Goal: Book appointment/travel/reservation

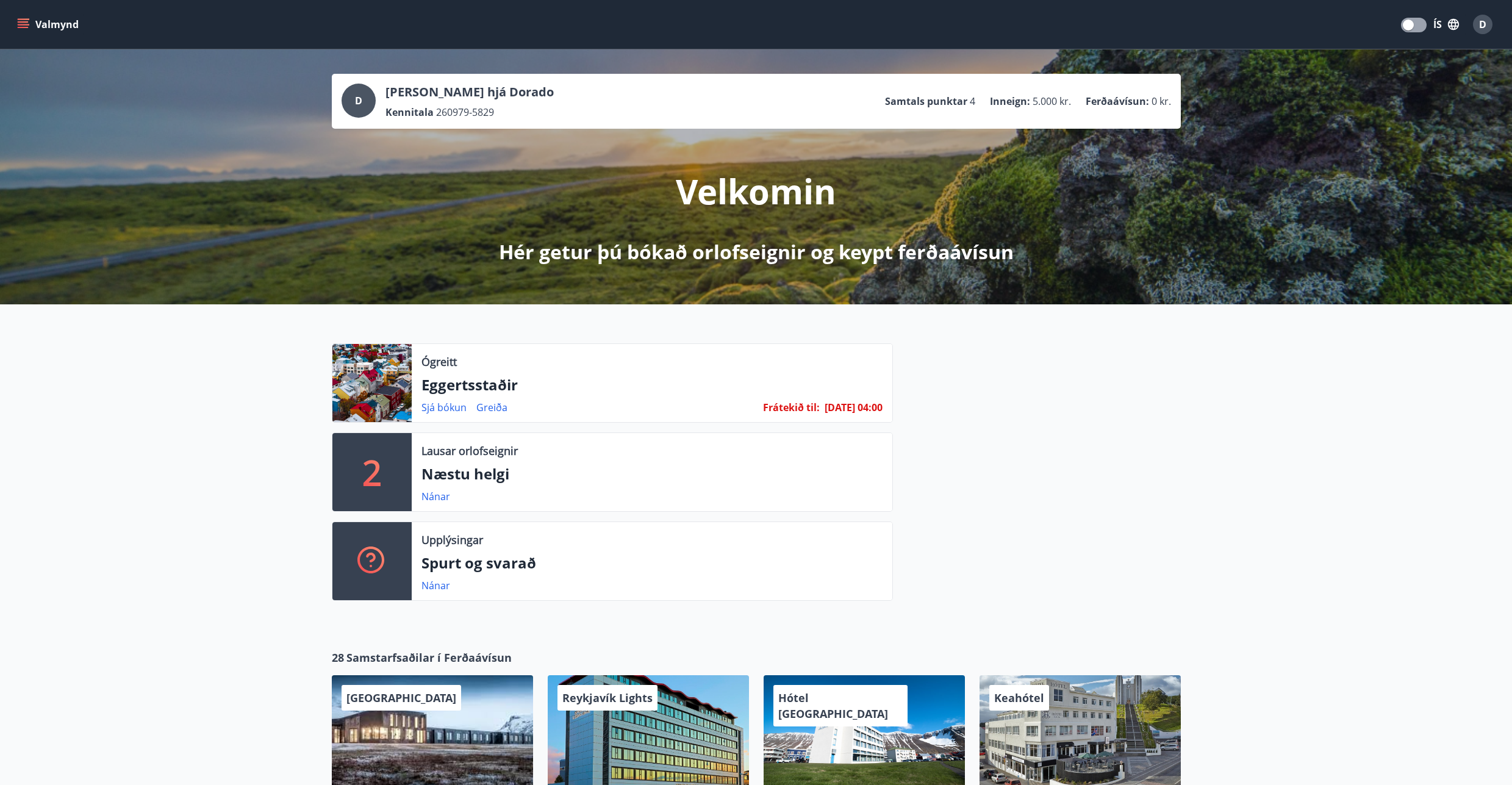
click at [18, 27] on icon "menu" at bounding box center [23, 27] width 11 height 1
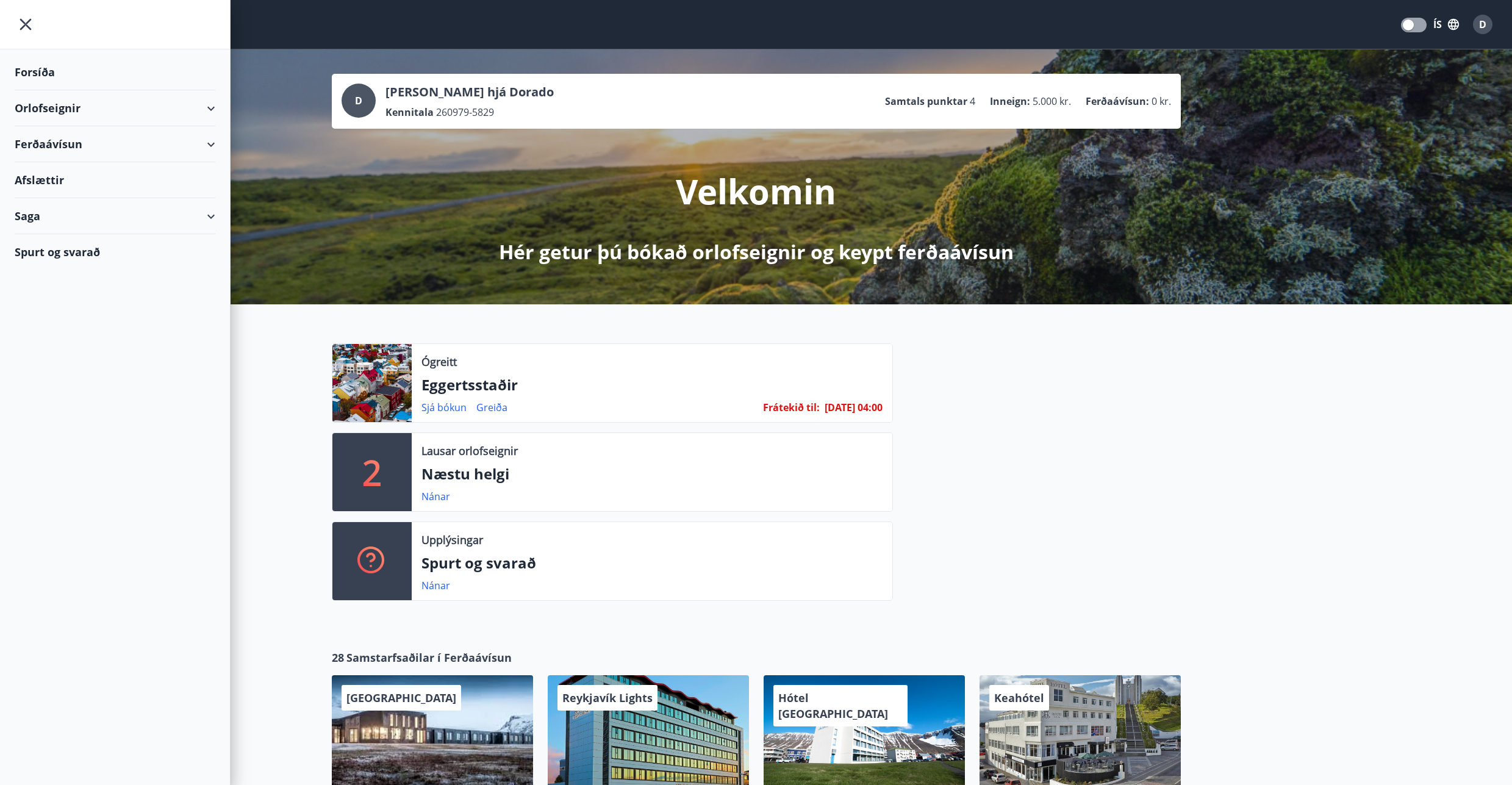
click at [1442, 22] on button "ÍS" at bounding box center [1446, 24] width 39 height 22
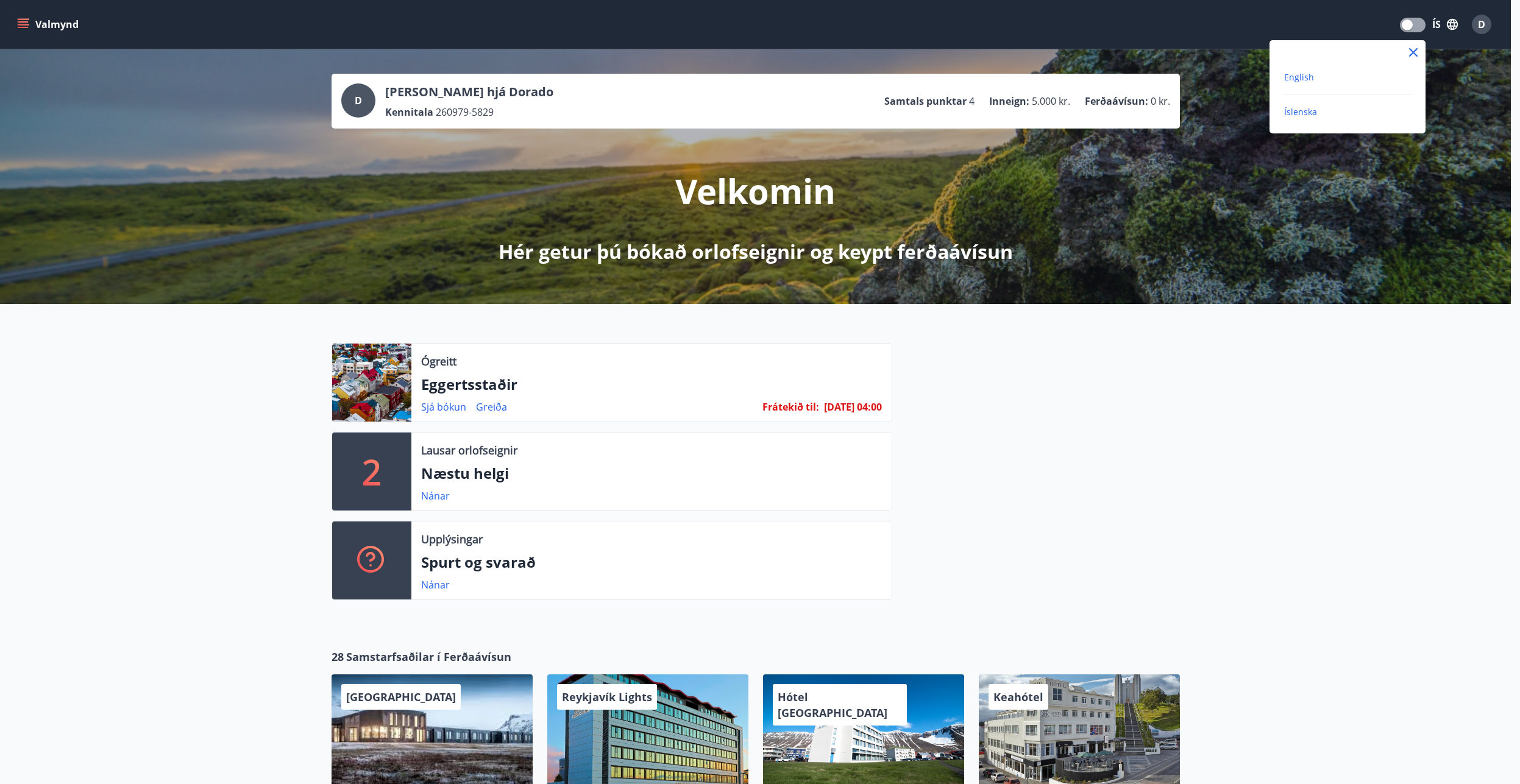
click at [1289, 75] on span "English" at bounding box center [1299, 77] width 30 height 11
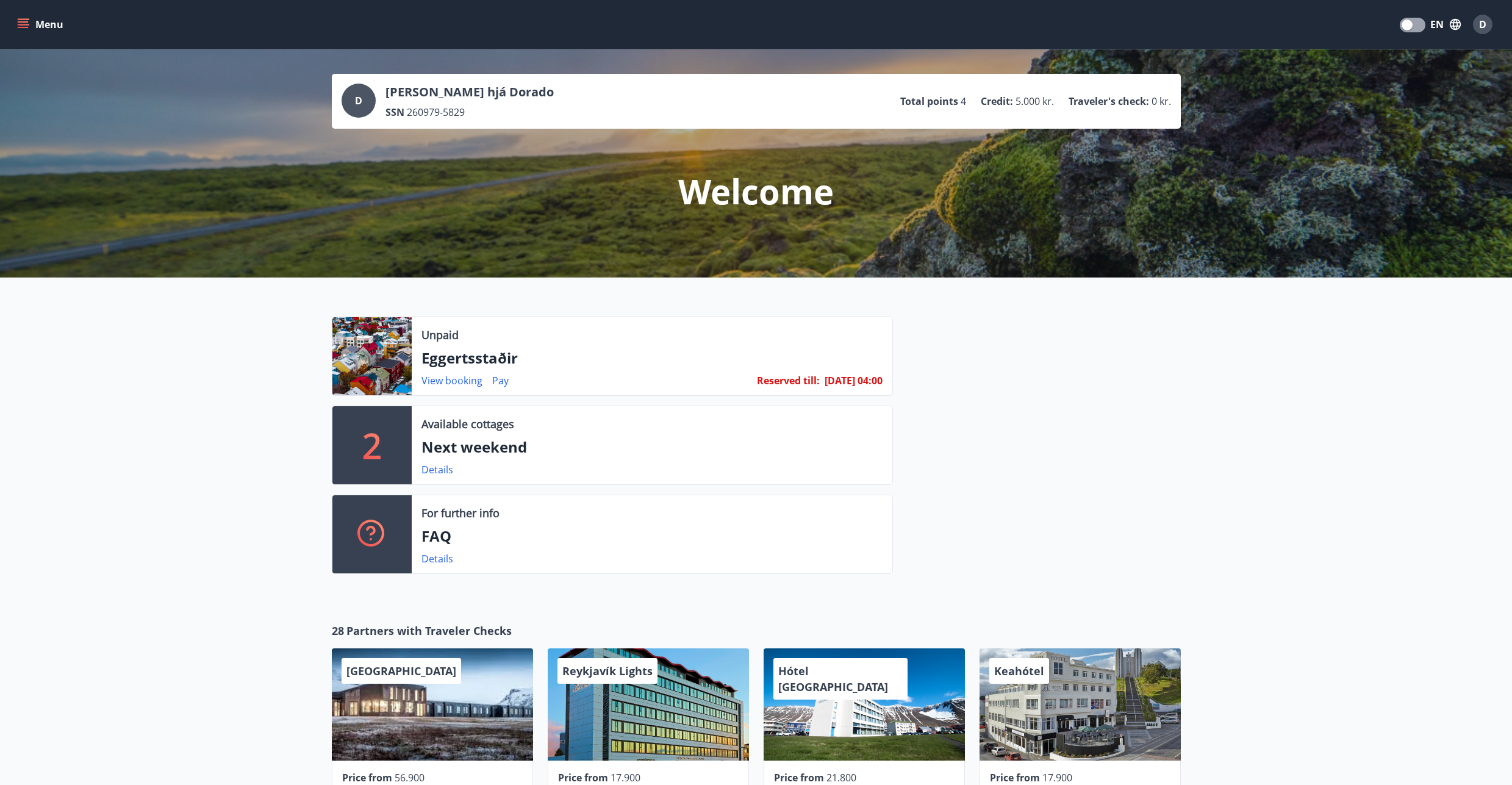
click at [22, 19] on icon "menu" at bounding box center [24, 19] width 14 height 1
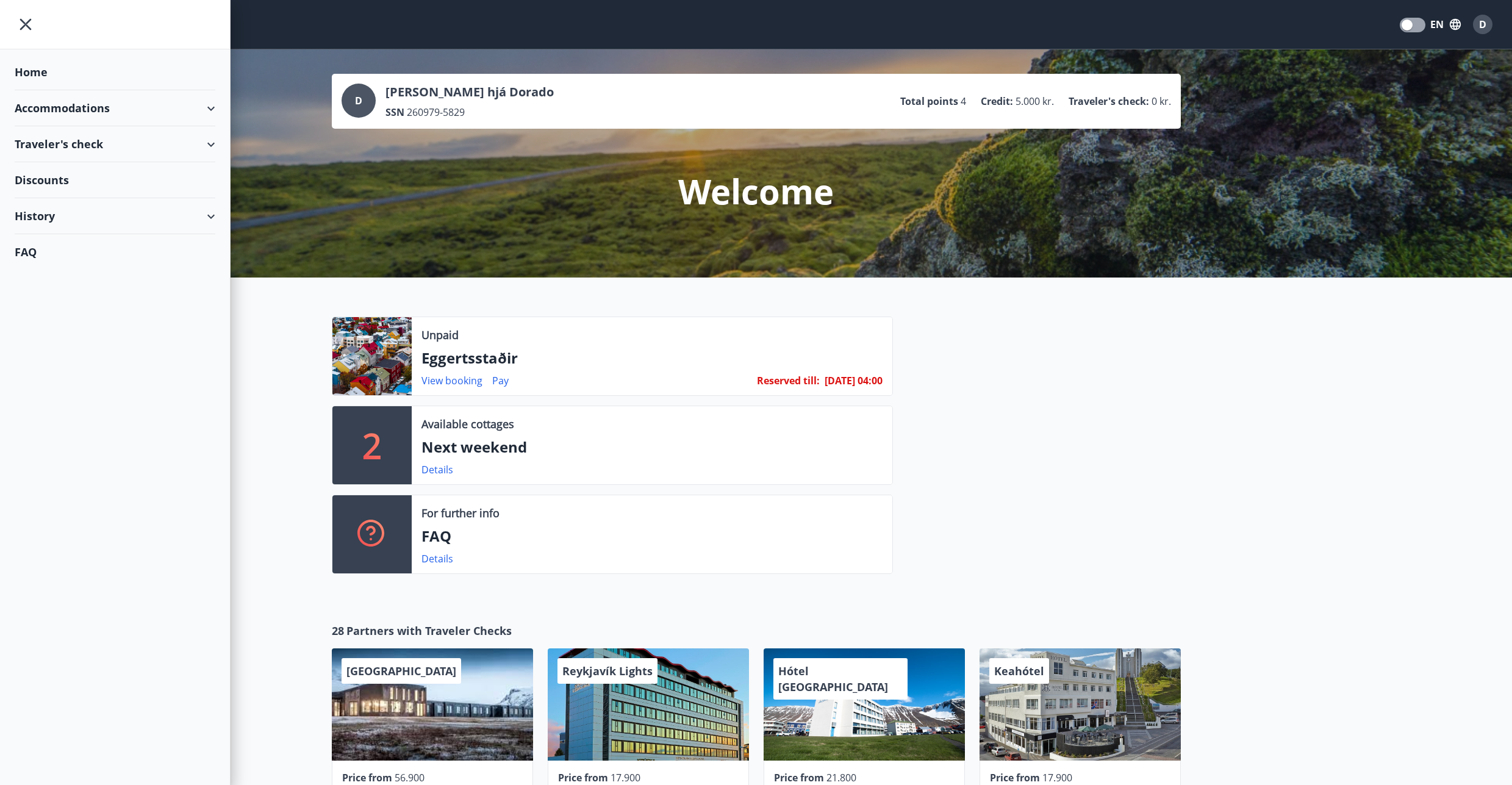
click at [48, 111] on div "Accommodations" at bounding box center [114, 108] width 200 height 36
click at [44, 144] on div "Offers" at bounding box center [115, 139] width 181 height 26
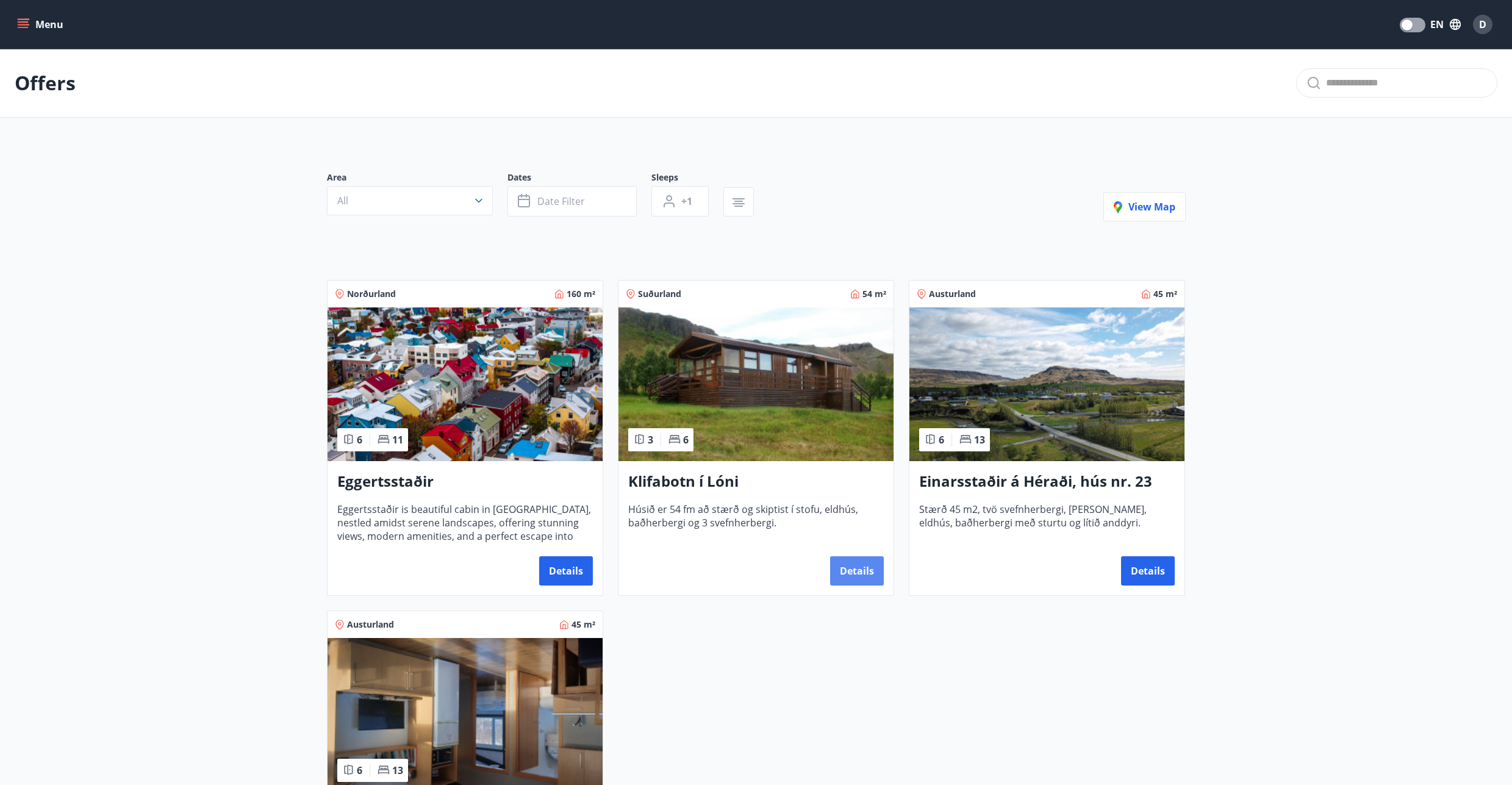
click at [866, 575] on button "Details" at bounding box center [857, 571] width 54 height 29
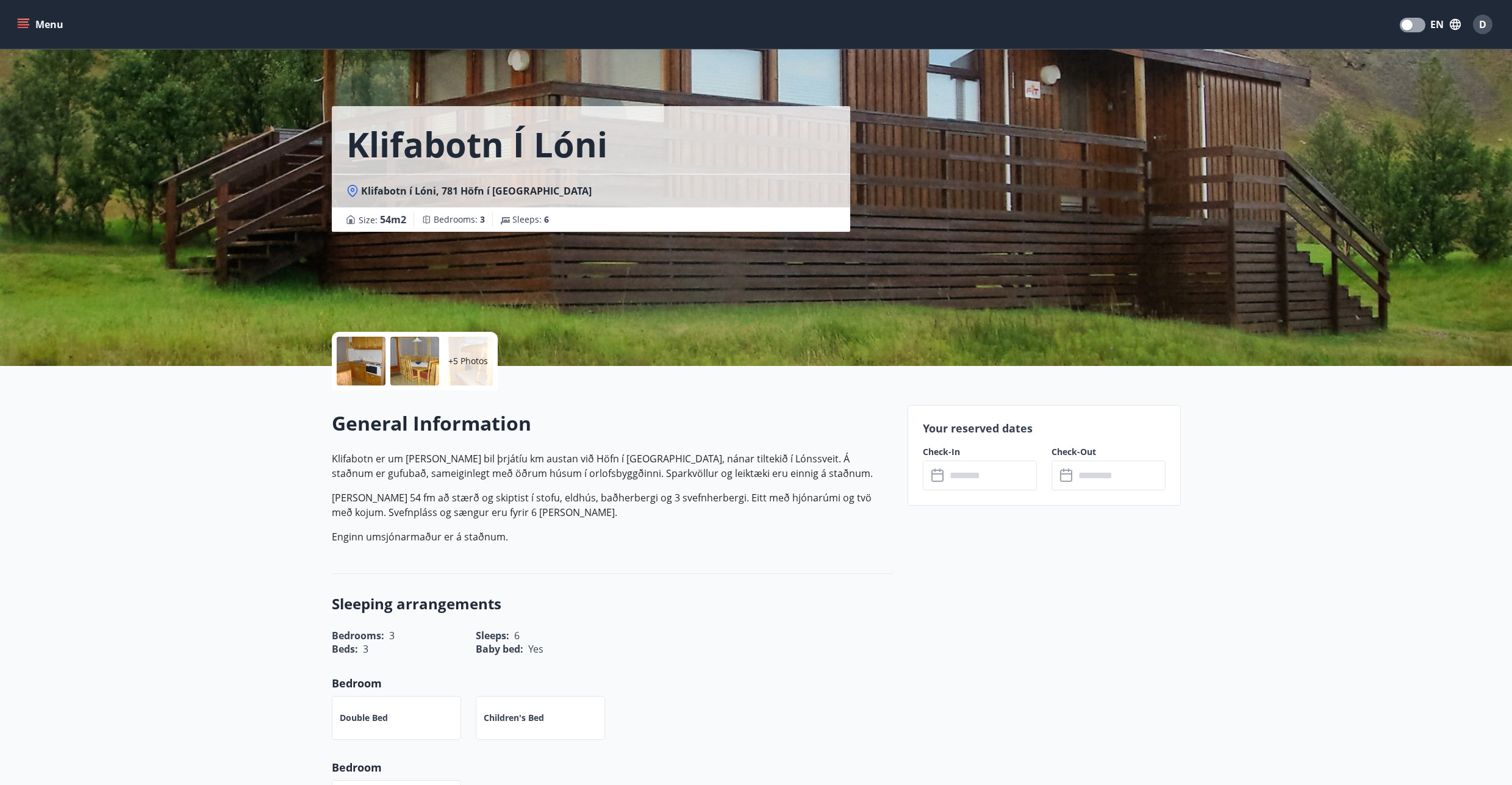
click at [988, 478] on input "text" at bounding box center [991, 475] width 91 height 30
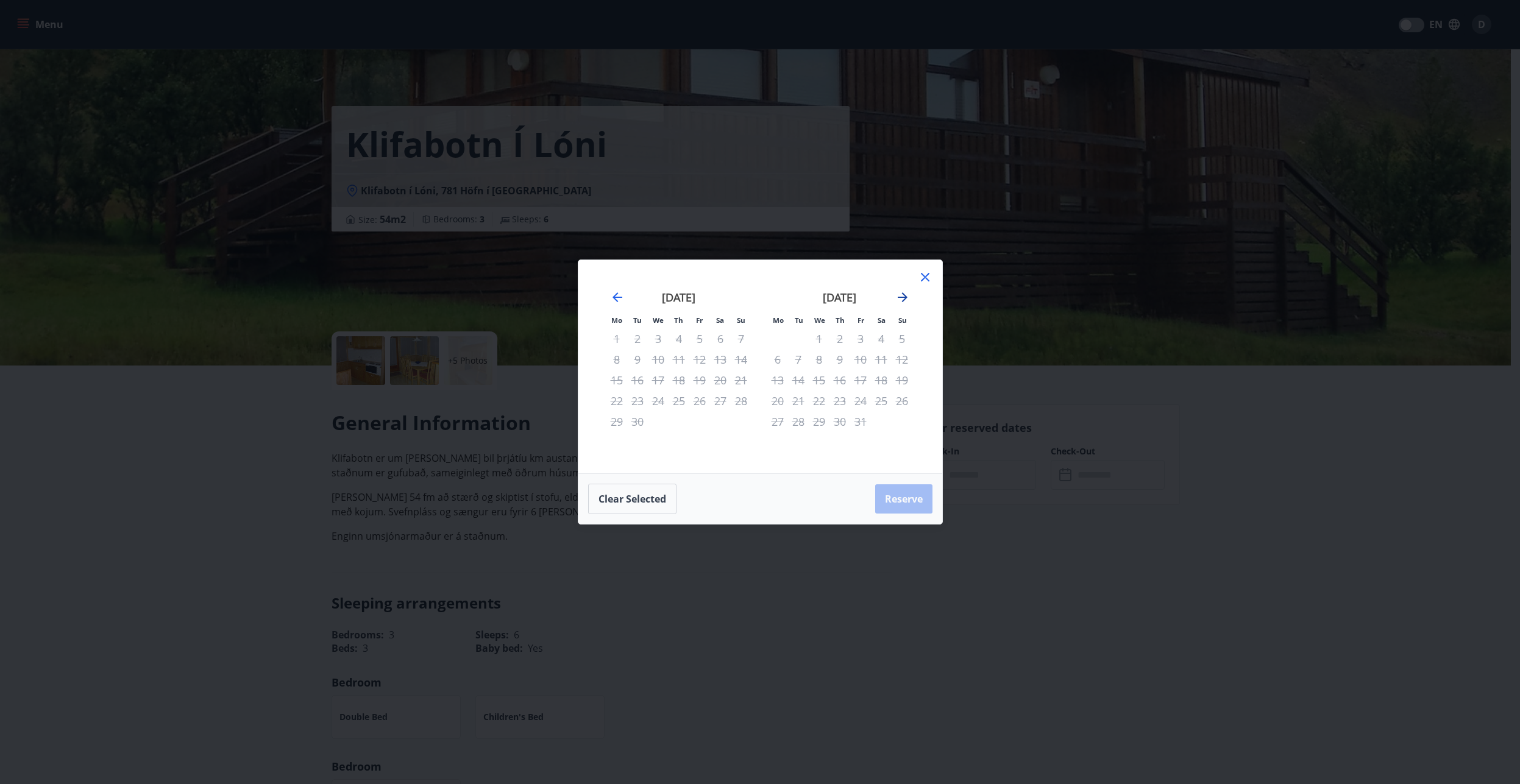
click at [905, 295] on icon "Move forward to switch to the next month." at bounding box center [903, 297] width 14 height 14
click at [924, 276] on icon at bounding box center [925, 277] width 9 height 9
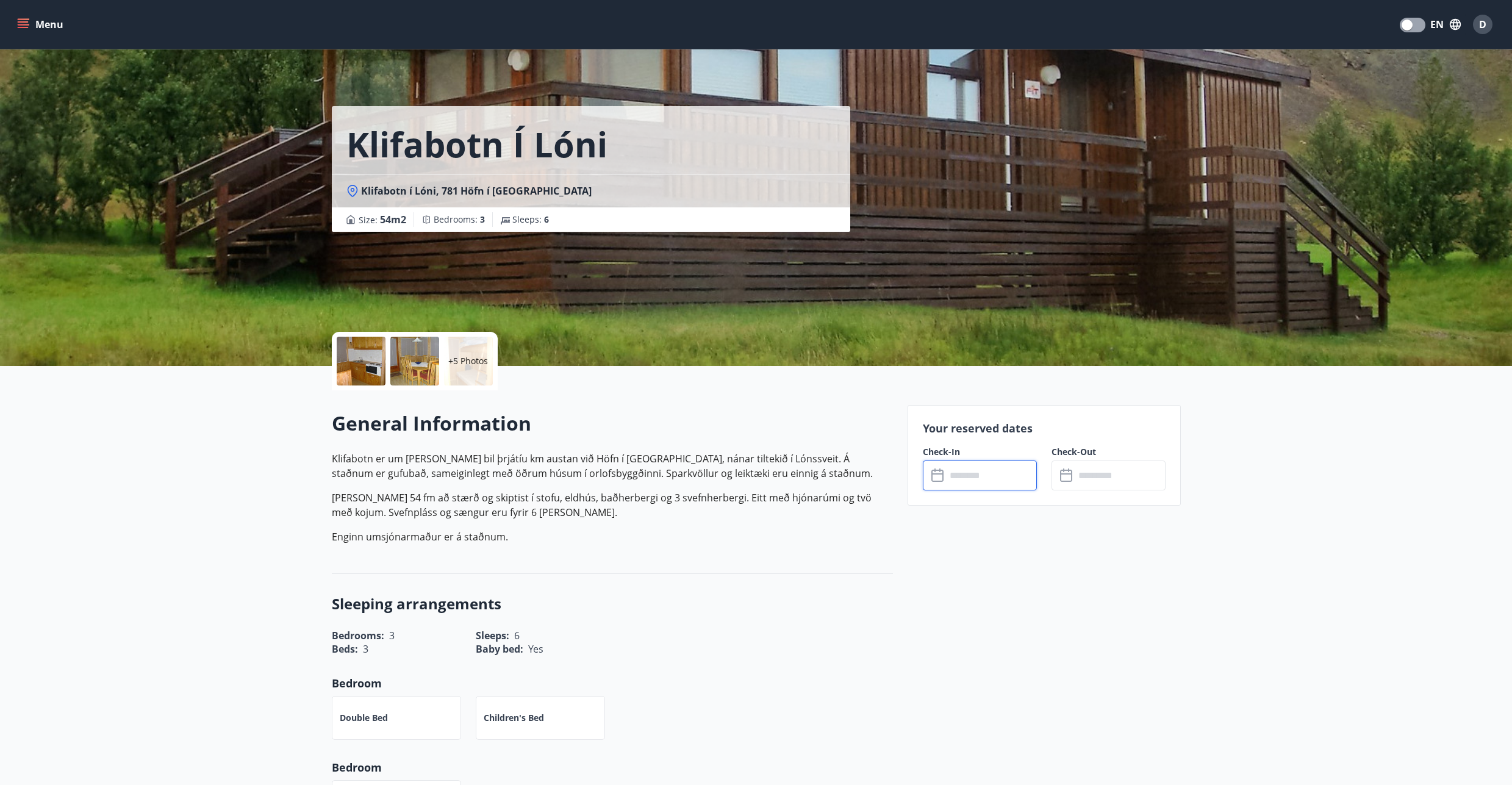
click at [50, 22] on button "Menu" at bounding box center [41, 24] width 54 height 22
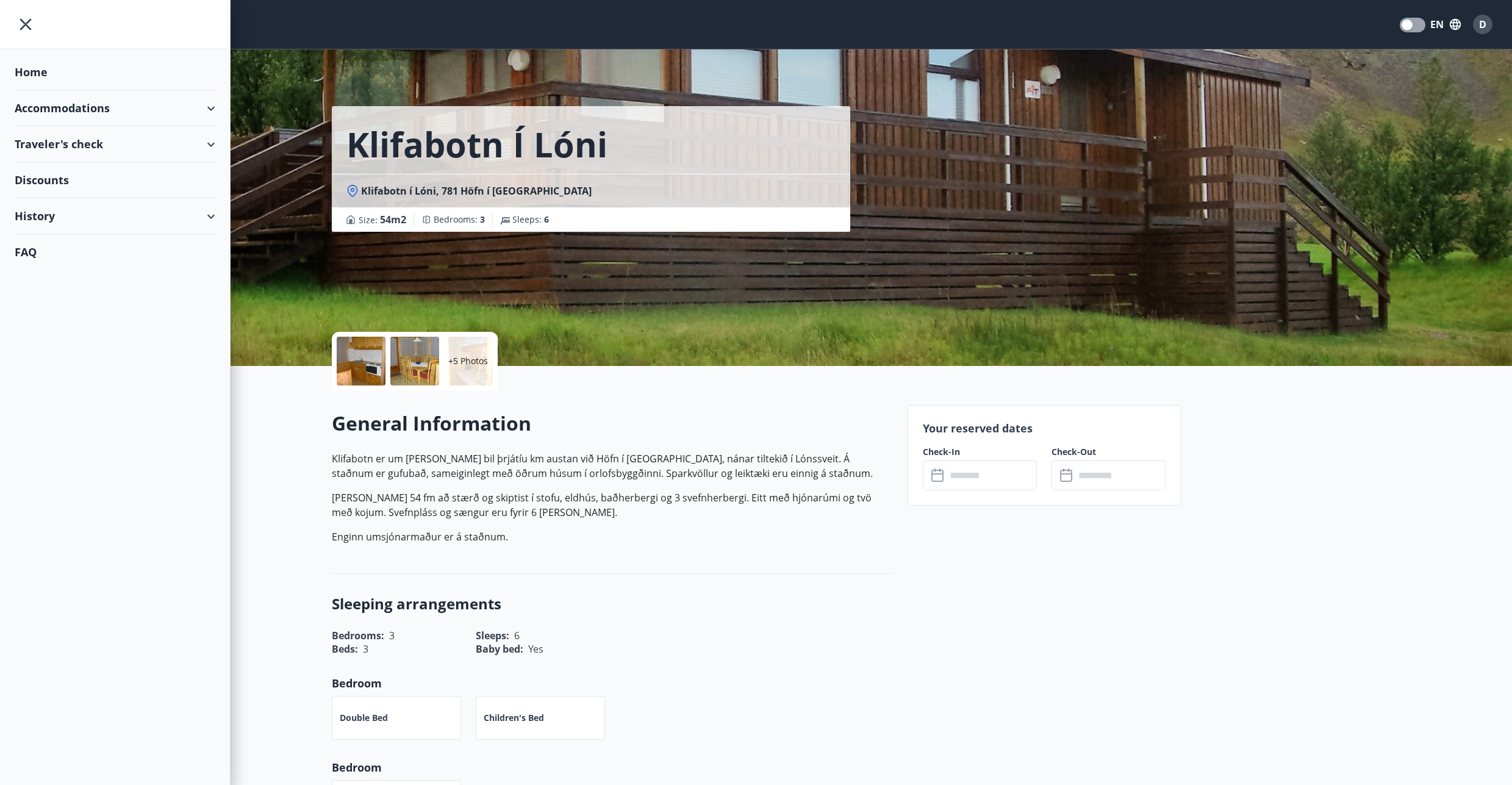
click at [75, 103] on div "Accommodations" at bounding box center [114, 108] width 200 height 36
click at [46, 143] on div "Offers" at bounding box center [115, 139] width 181 height 26
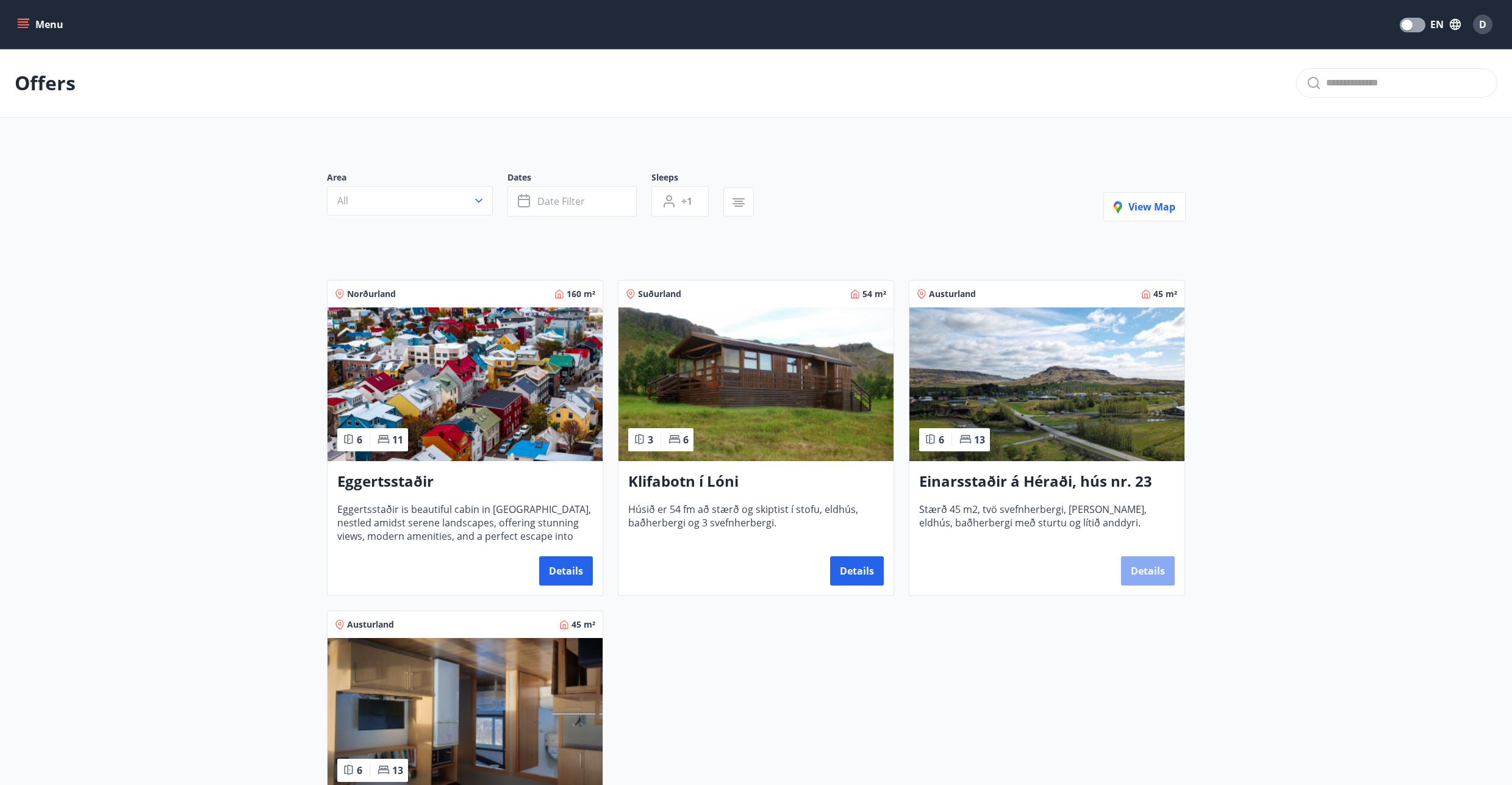
click at [1128, 571] on button "Details" at bounding box center [1148, 571] width 54 height 29
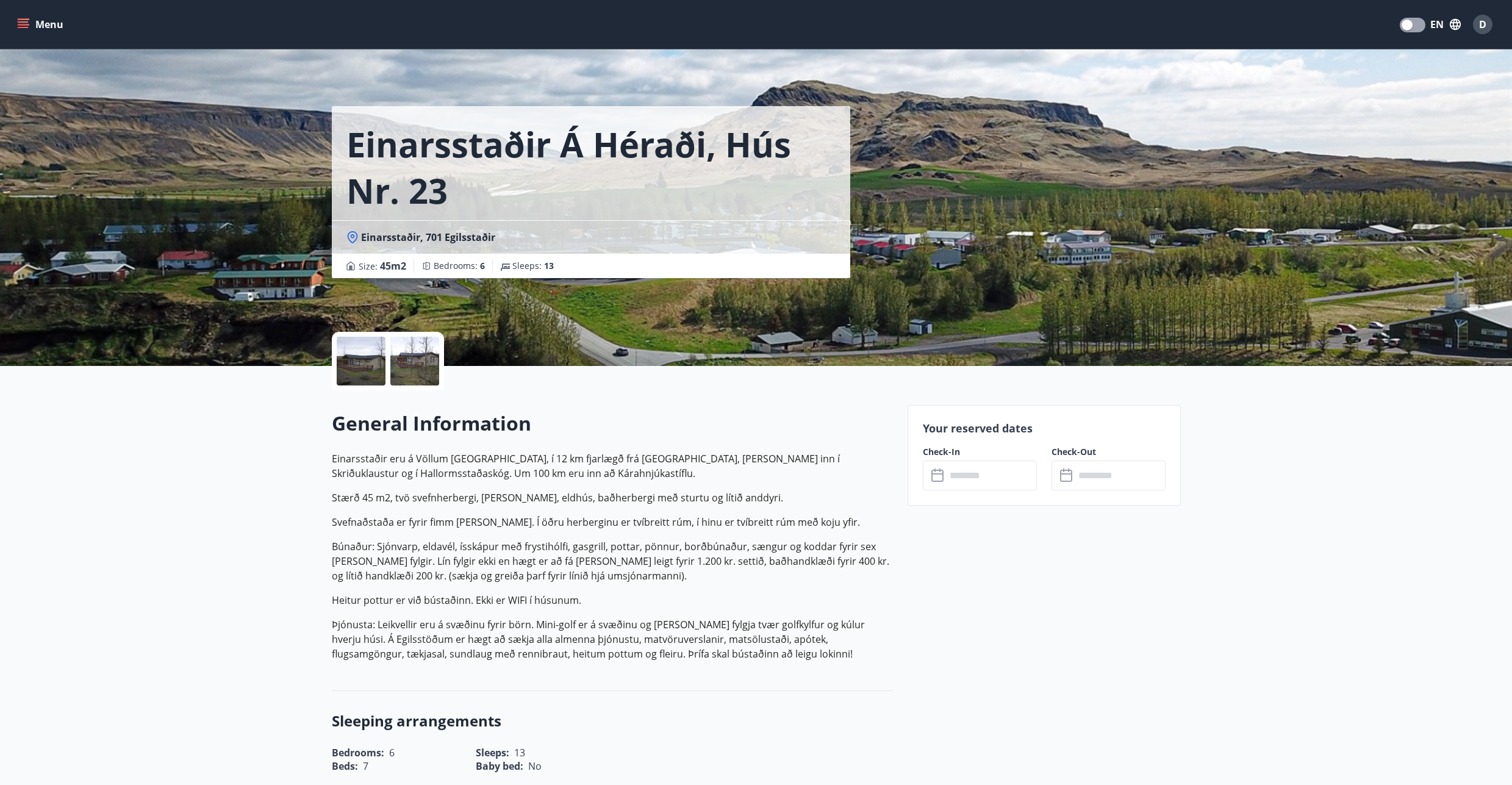
click at [973, 471] on input "text" at bounding box center [991, 475] width 91 height 30
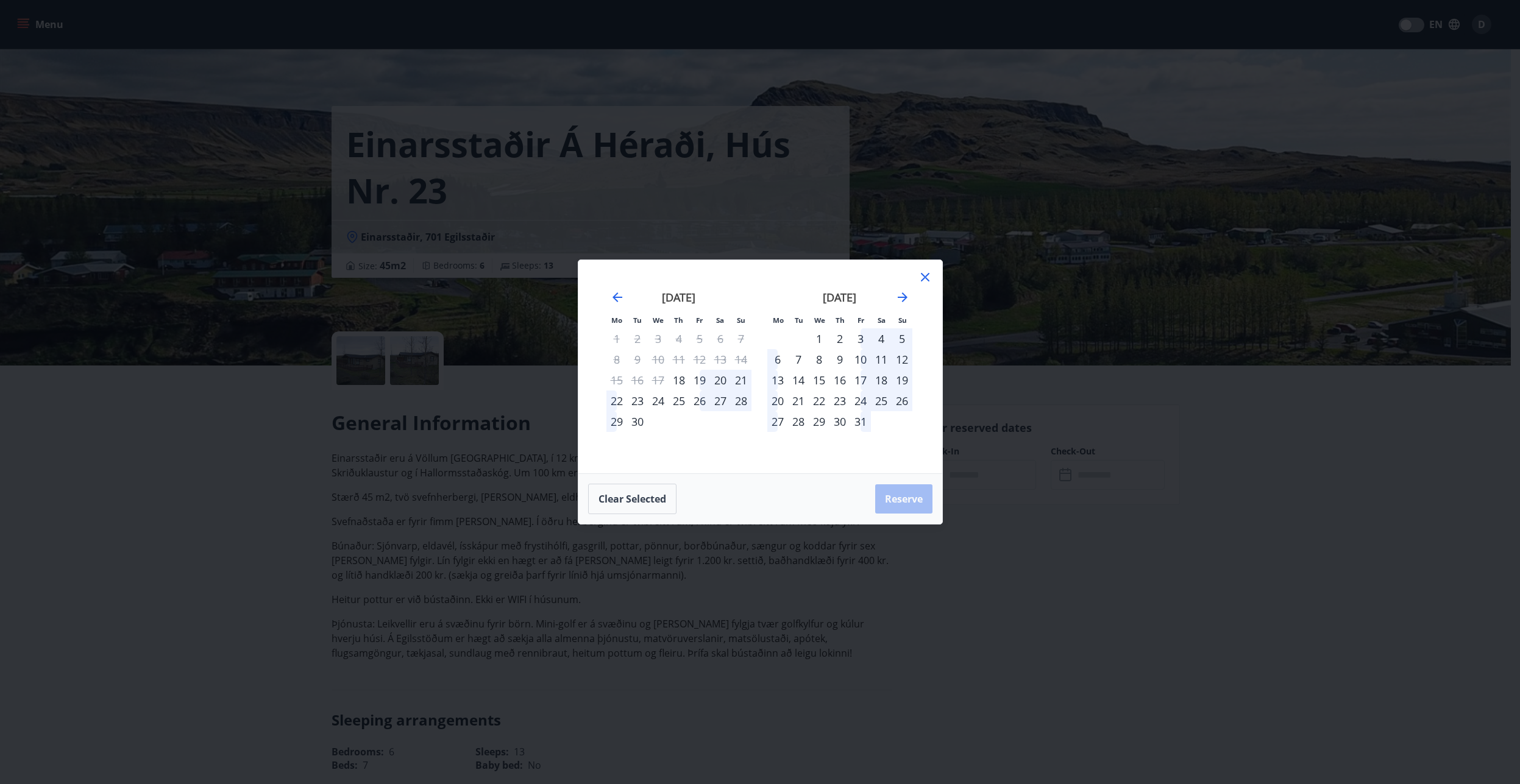
click at [632, 402] on div "23" at bounding box center [637, 400] width 21 height 21
click at [679, 401] on div "25" at bounding box center [679, 400] width 21 height 21
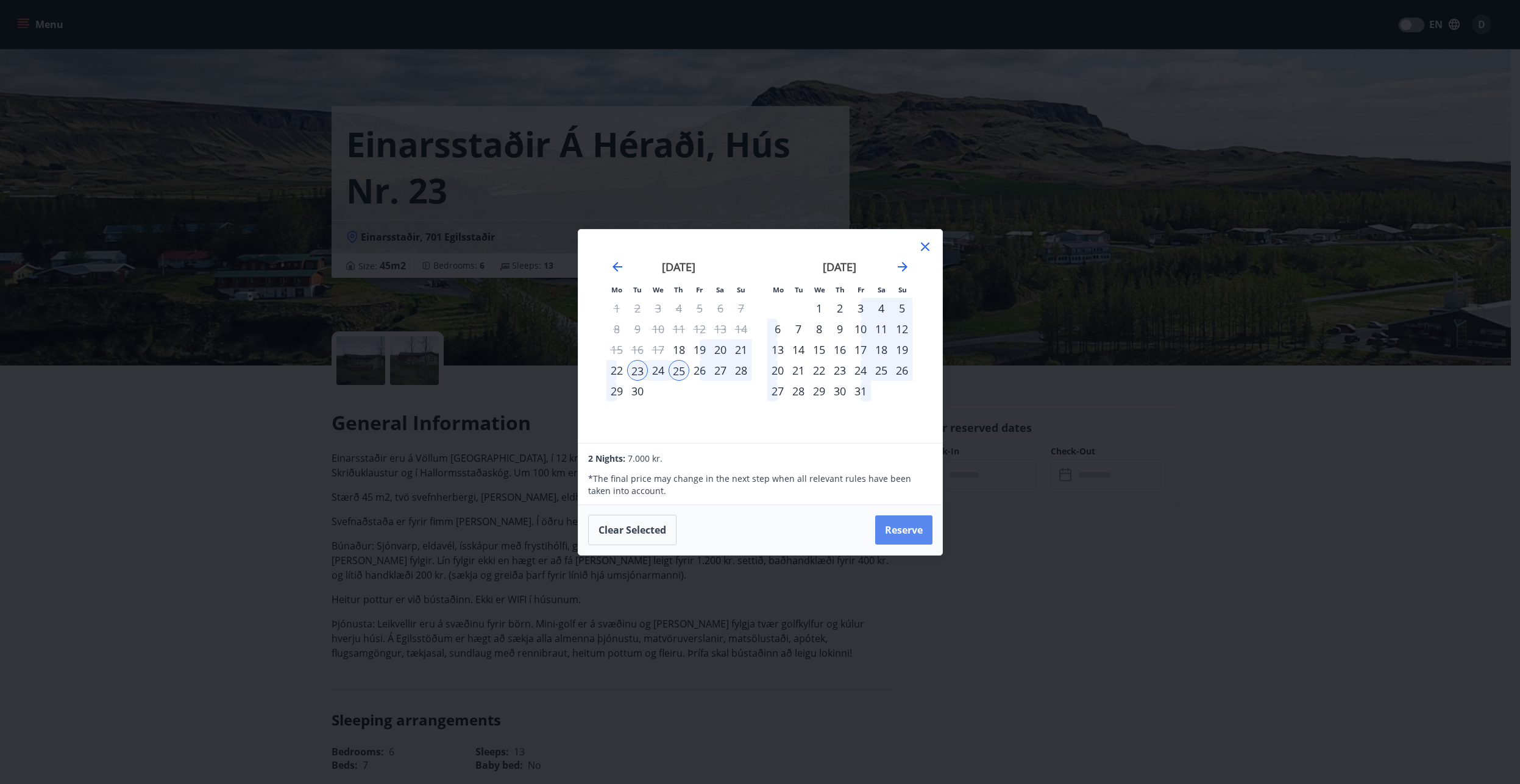
click at [887, 524] on button "Reserve" at bounding box center [904, 529] width 57 height 29
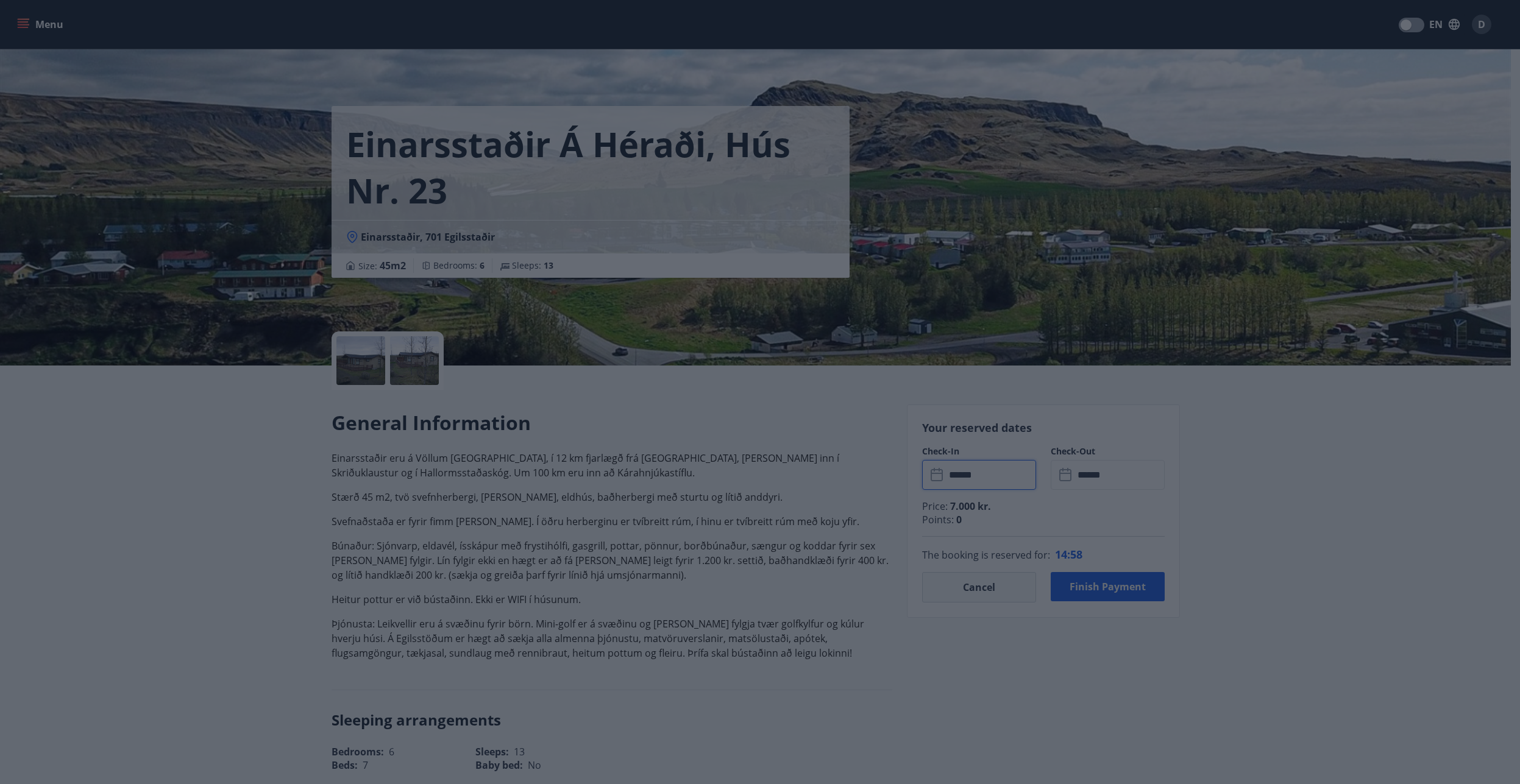
type input "******"
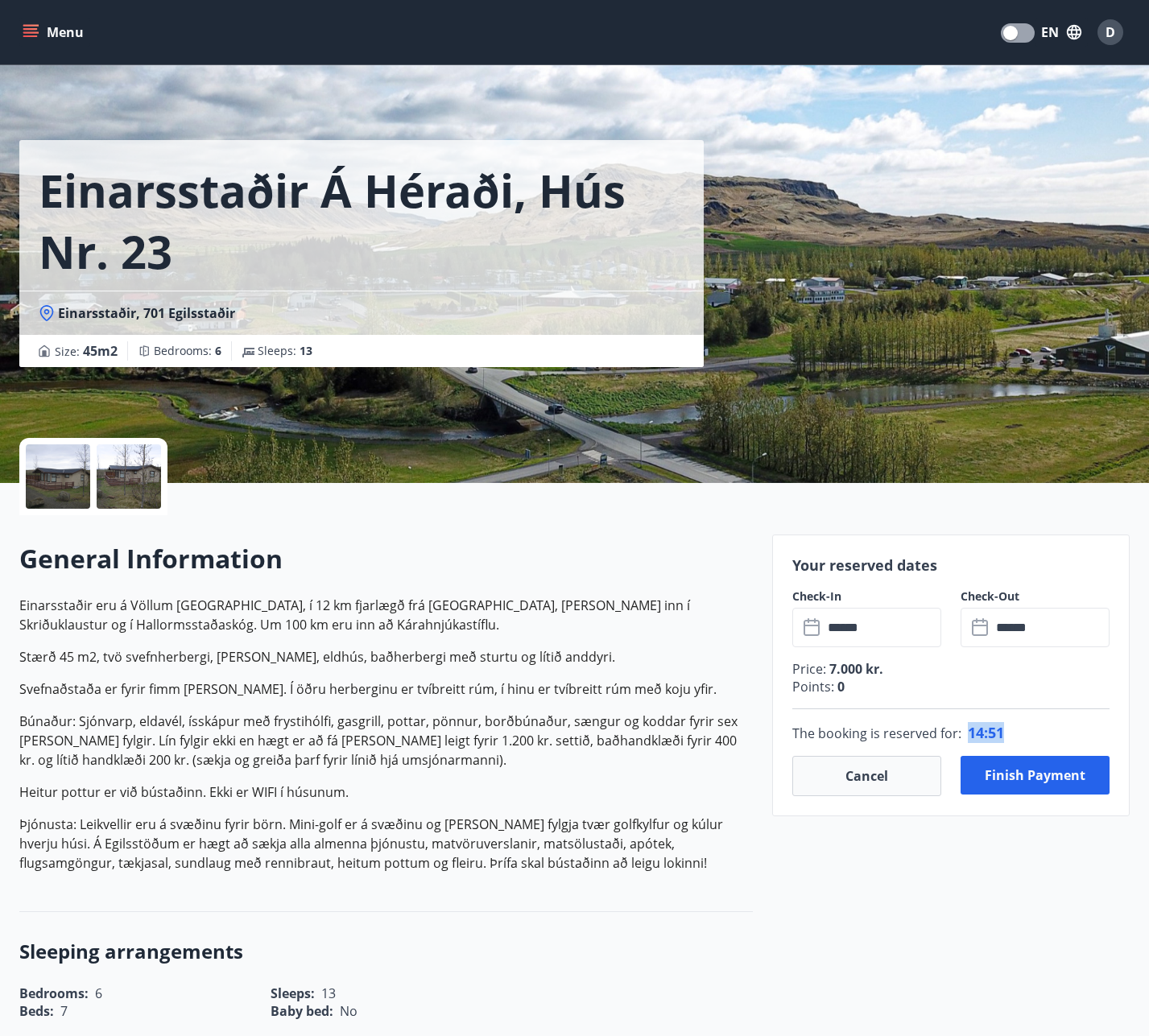
drag, startPoint x: 972, startPoint y: 731, endPoint x: 1017, endPoint y: 734, distance: 45.1
click at [1017, 734] on p "The booking is reserved for : 14 : 51" at bounding box center [951, 733] width 318 height 21
click at [1018, 729] on p "The booking is reserved for : 14 : 50" at bounding box center [951, 733] width 318 height 21
drag, startPoint x: 1012, startPoint y: 729, endPoint x: 970, endPoint y: 730, distance: 42.0
click at [970, 730] on p "The booking is reserved for : 14 : 49" at bounding box center [951, 733] width 318 height 21
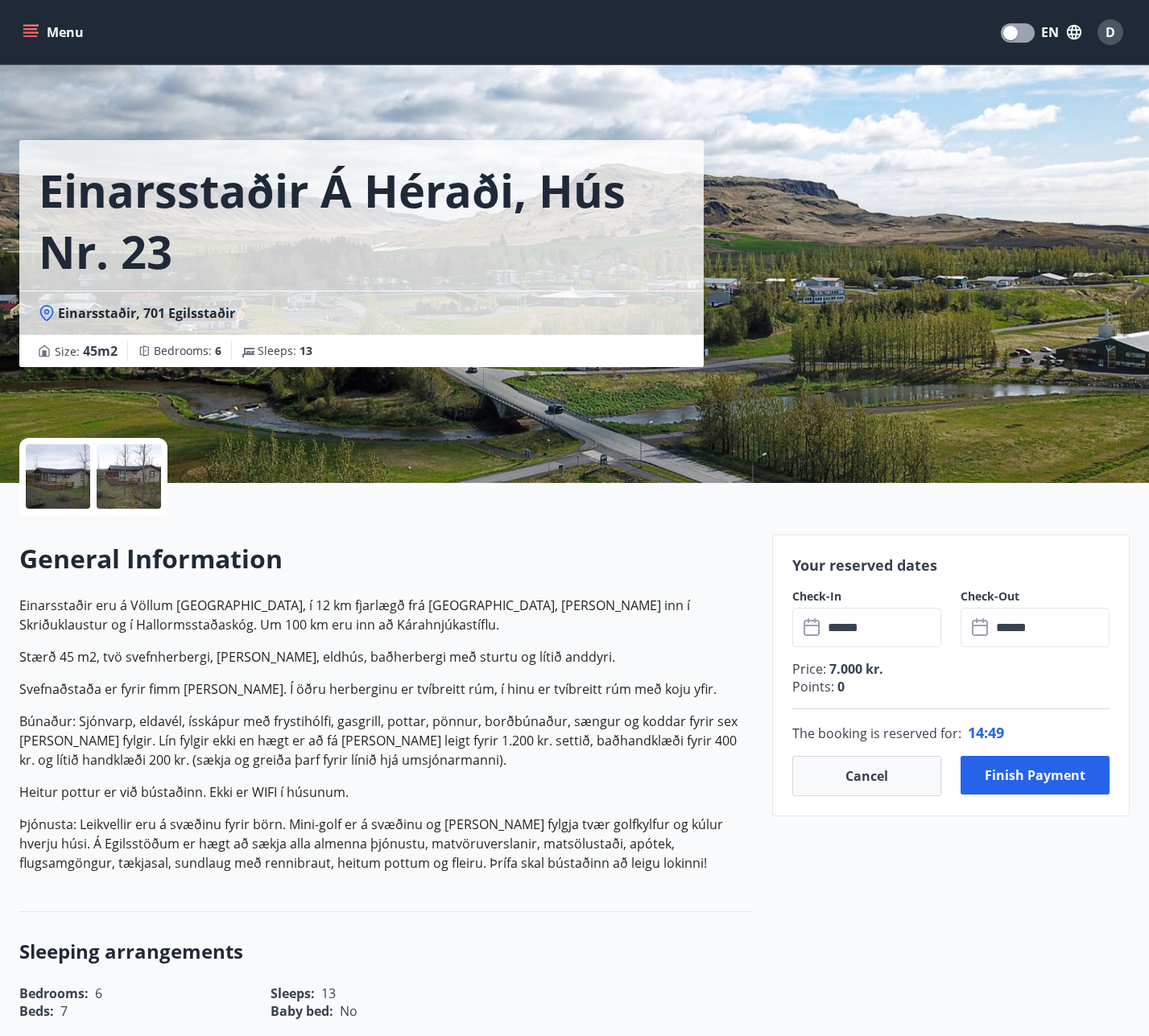
click at [999, 731] on span "49" at bounding box center [995, 733] width 16 height 19
click at [999, 731] on span "48" at bounding box center [995, 733] width 16 height 19
click at [1036, 731] on p "The booking is reserved for : 14 : 48" at bounding box center [951, 733] width 318 height 21
click at [1033, 775] on button "Finish payment" at bounding box center [1034, 774] width 149 height 39
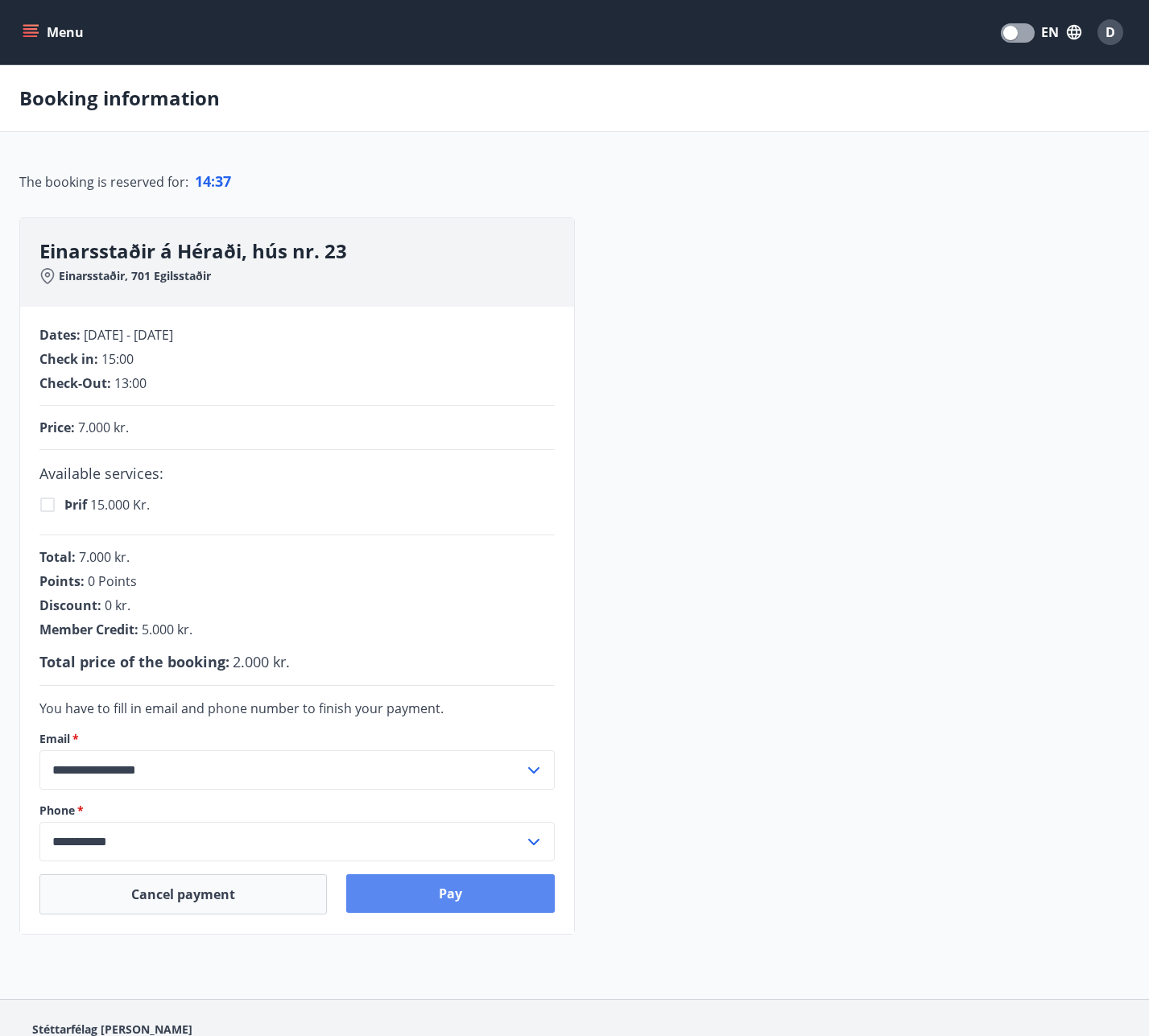
click at [466, 913] on button "Pay" at bounding box center [449, 893] width 208 height 39
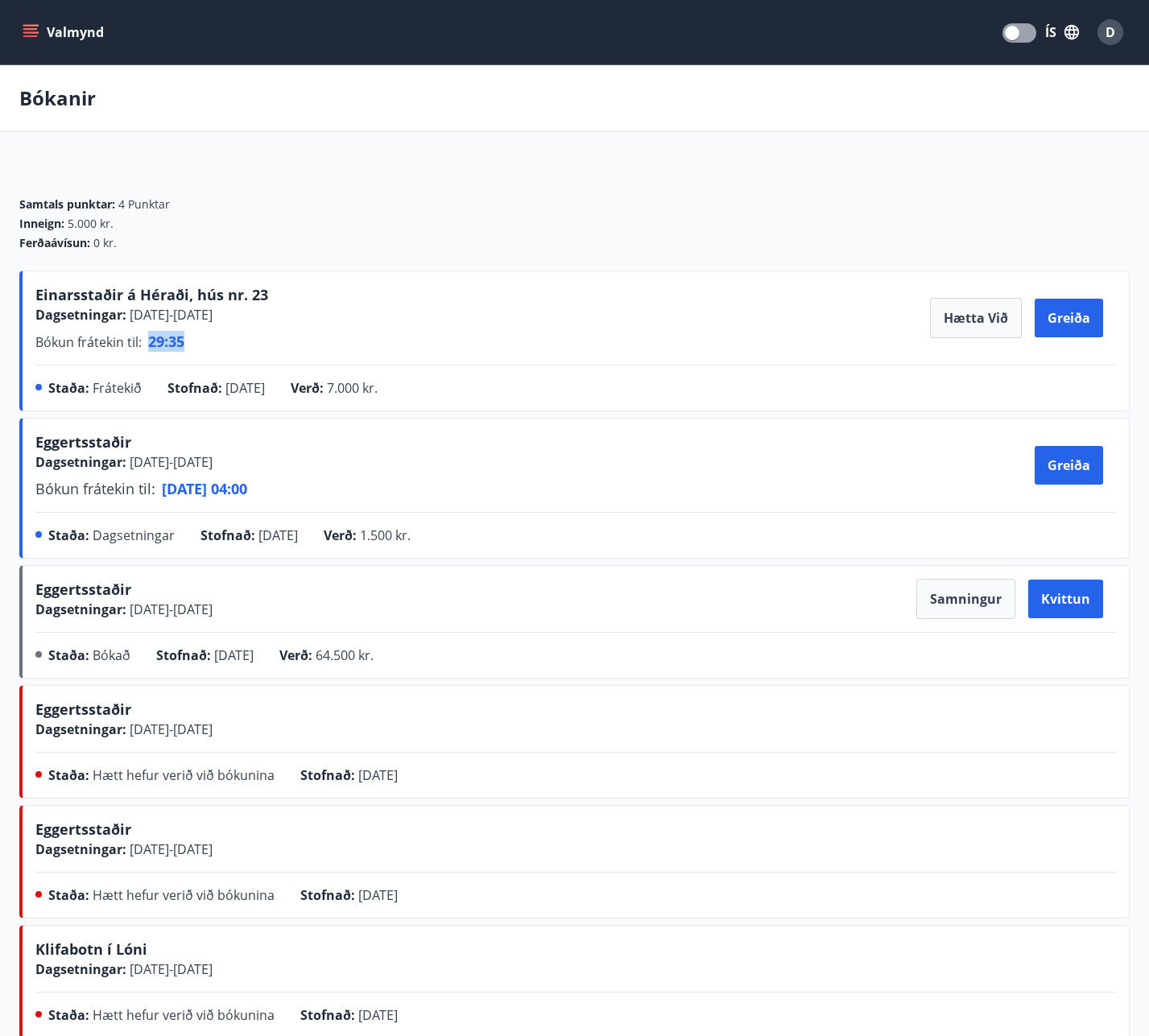
drag, startPoint x: 147, startPoint y: 364, endPoint x: 204, endPoint y: 358, distance: 57.3
click at [204, 352] on p "Bókun frátekin til : 29 : 35" at bounding box center [151, 341] width 232 height 21
click at [178, 304] on span "Einarsstaðir á Héraði, hús nr. 23" at bounding box center [151, 295] width 232 height 19
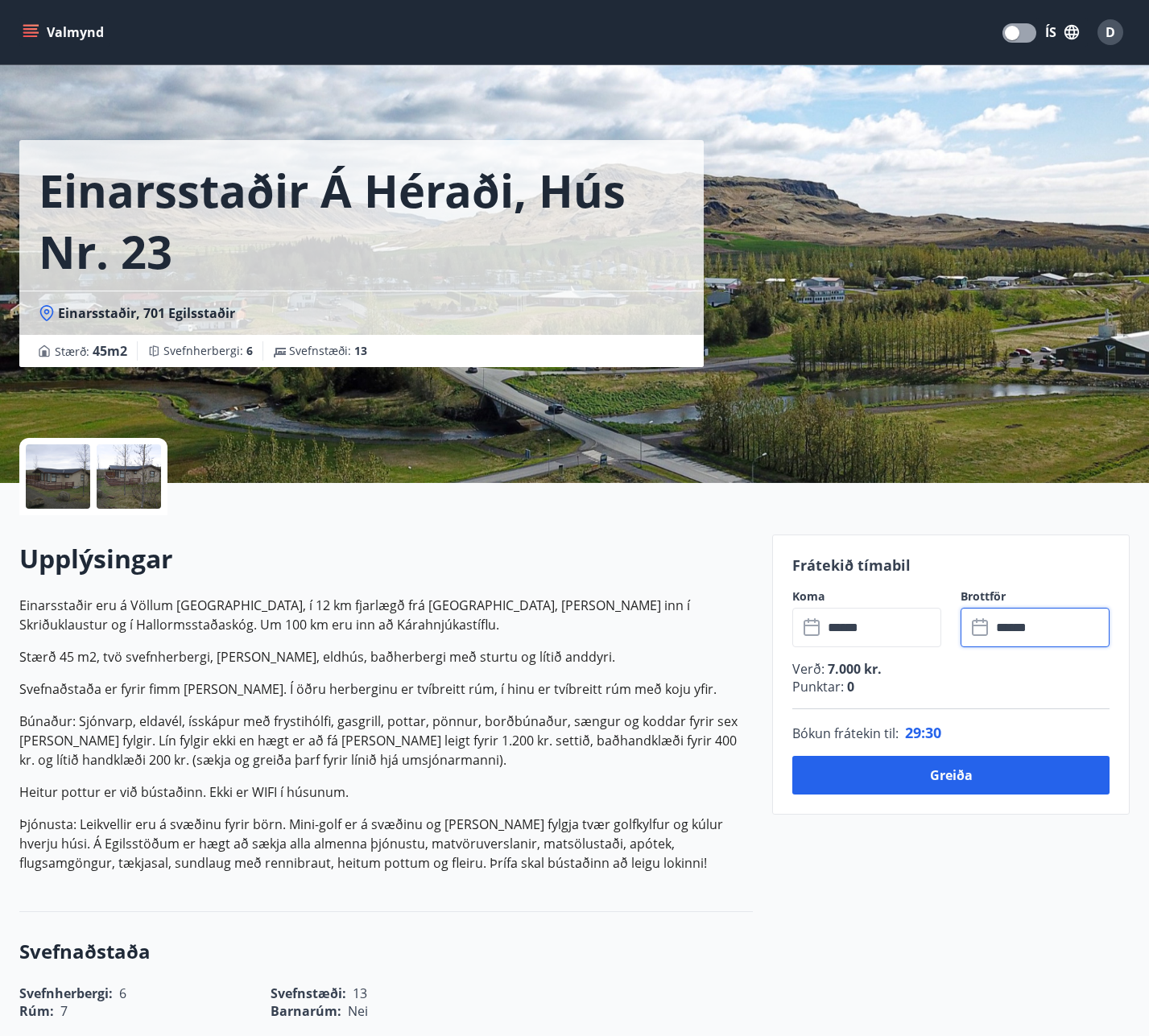
click at [1029, 635] on input "******" at bounding box center [1049, 627] width 119 height 40
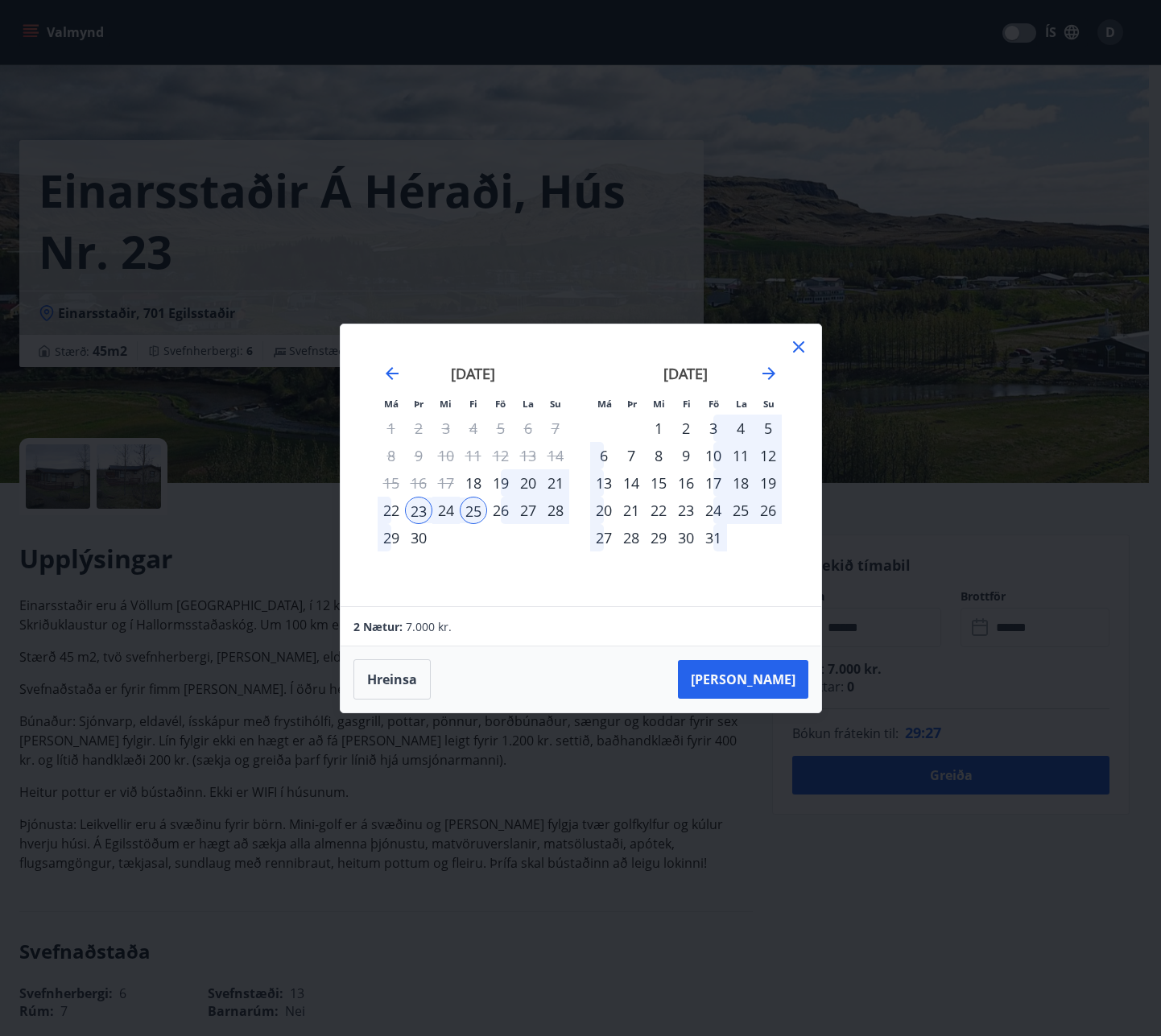
click at [412, 515] on div "23" at bounding box center [418, 510] width 27 height 27
click at [416, 547] on div "30" at bounding box center [418, 537] width 27 height 27
click at [750, 676] on button "Taka Frá" at bounding box center [743, 679] width 131 height 39
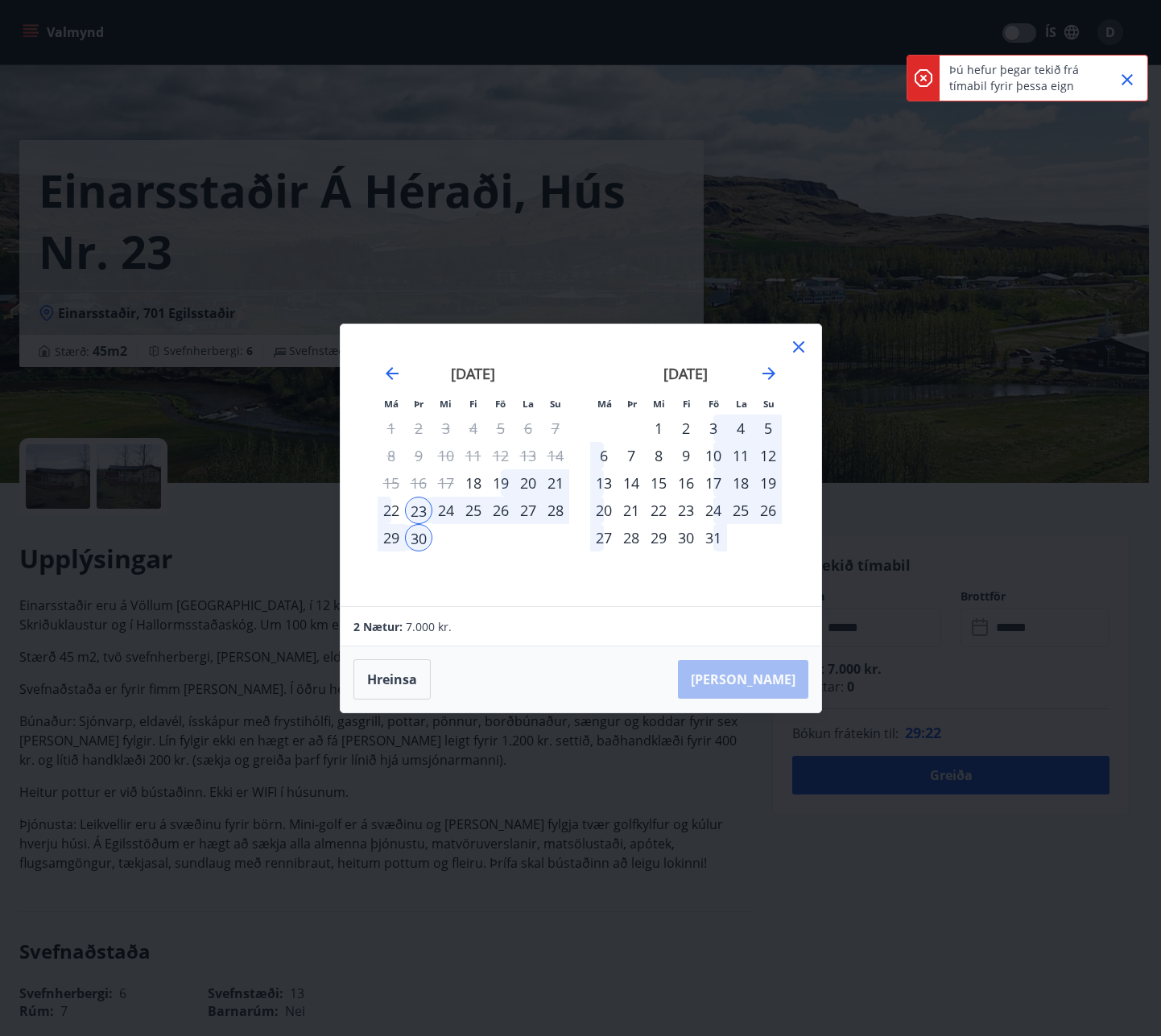
click at [1123, 82] on icon "Close" at bounding box center [1127, 80] width 11 height 11
click at [1049, 35] on div "Má Þr Mi Fi Fö La Su Má Þr Mi Fi Fö La Su ágúst 2025 1 2 3 4 5 6 7 8 9 10 11 12…" at bounding box center [580, 518] width 1161 height 1036
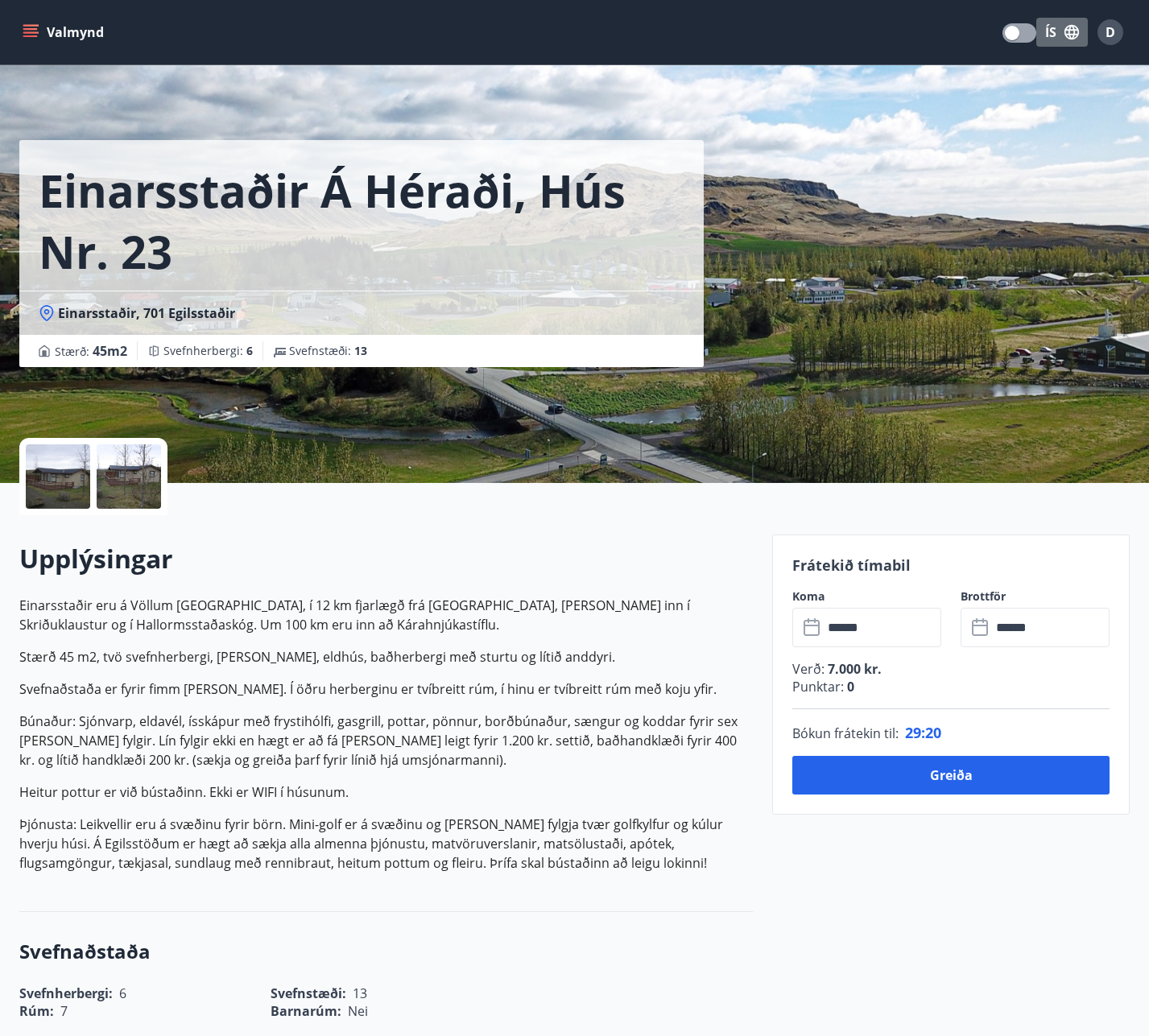
click at [1065, 30] on icon "button" at bounding box center [1071, 31] width 14 height 14
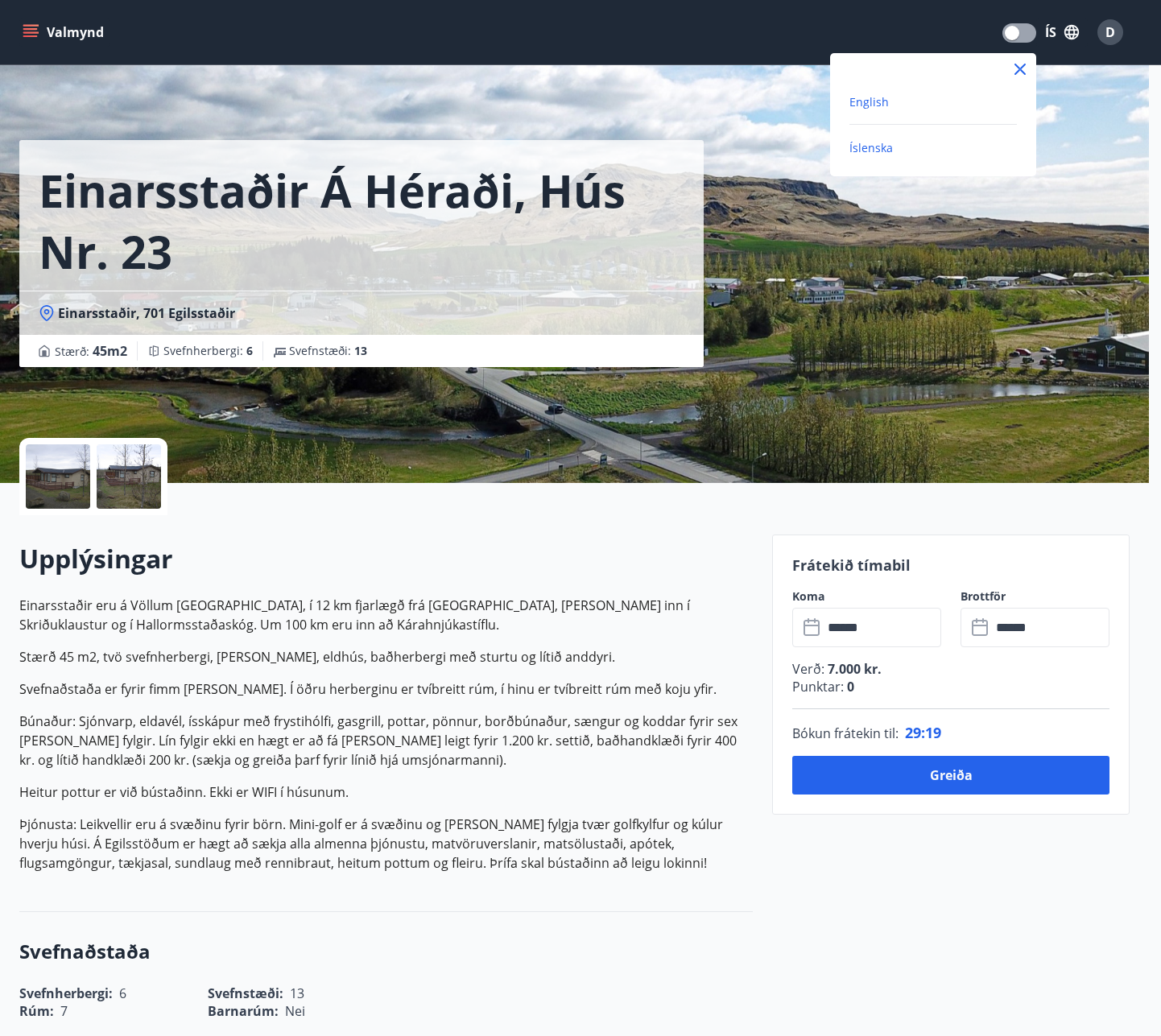
click at [874, 102] on span "English" at bounding box center [869, 101] width 40 height 15
type input "******"
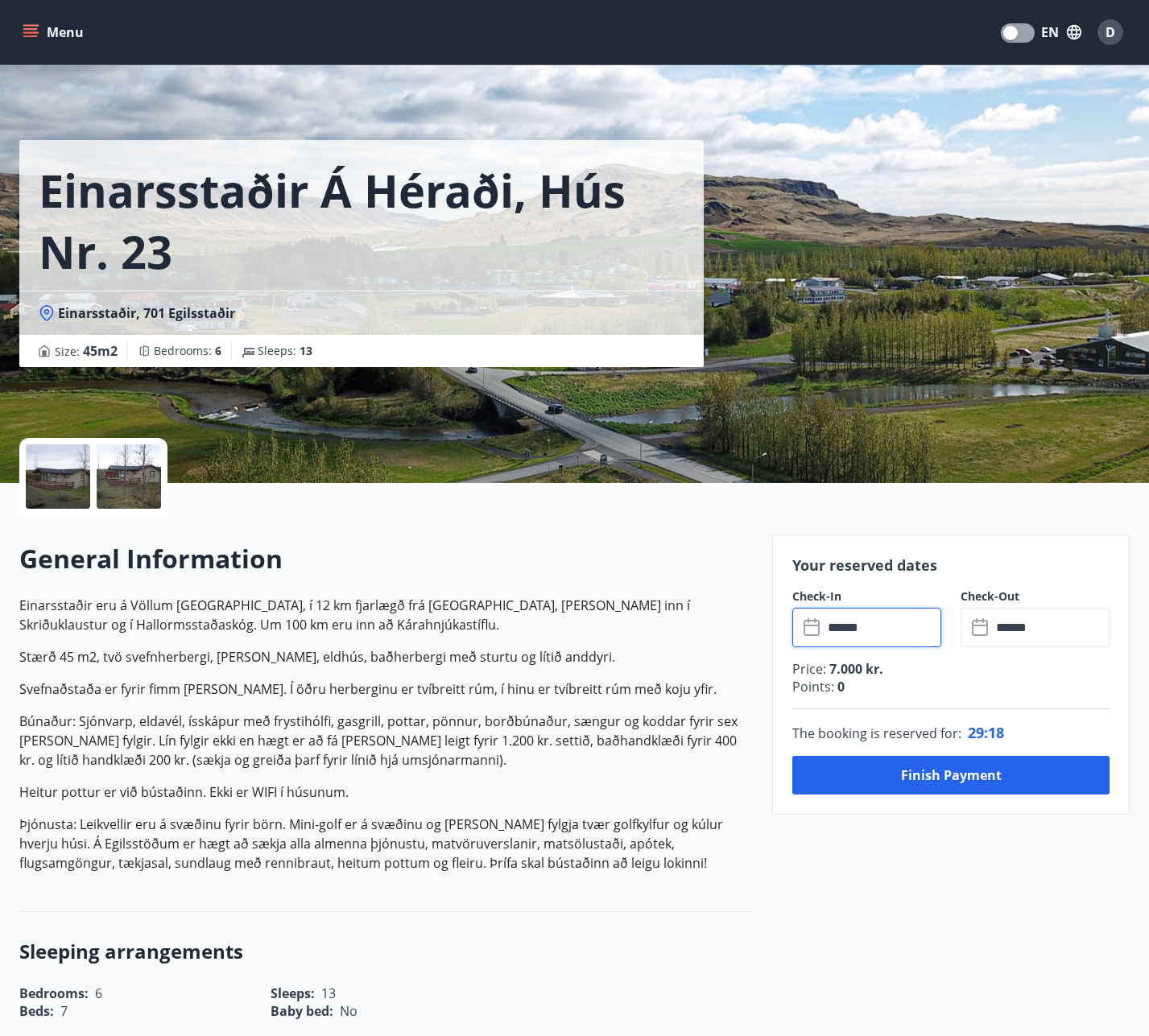
click at [848, 627] on input "******" at bounding box center [882, 627] width 119 height 40
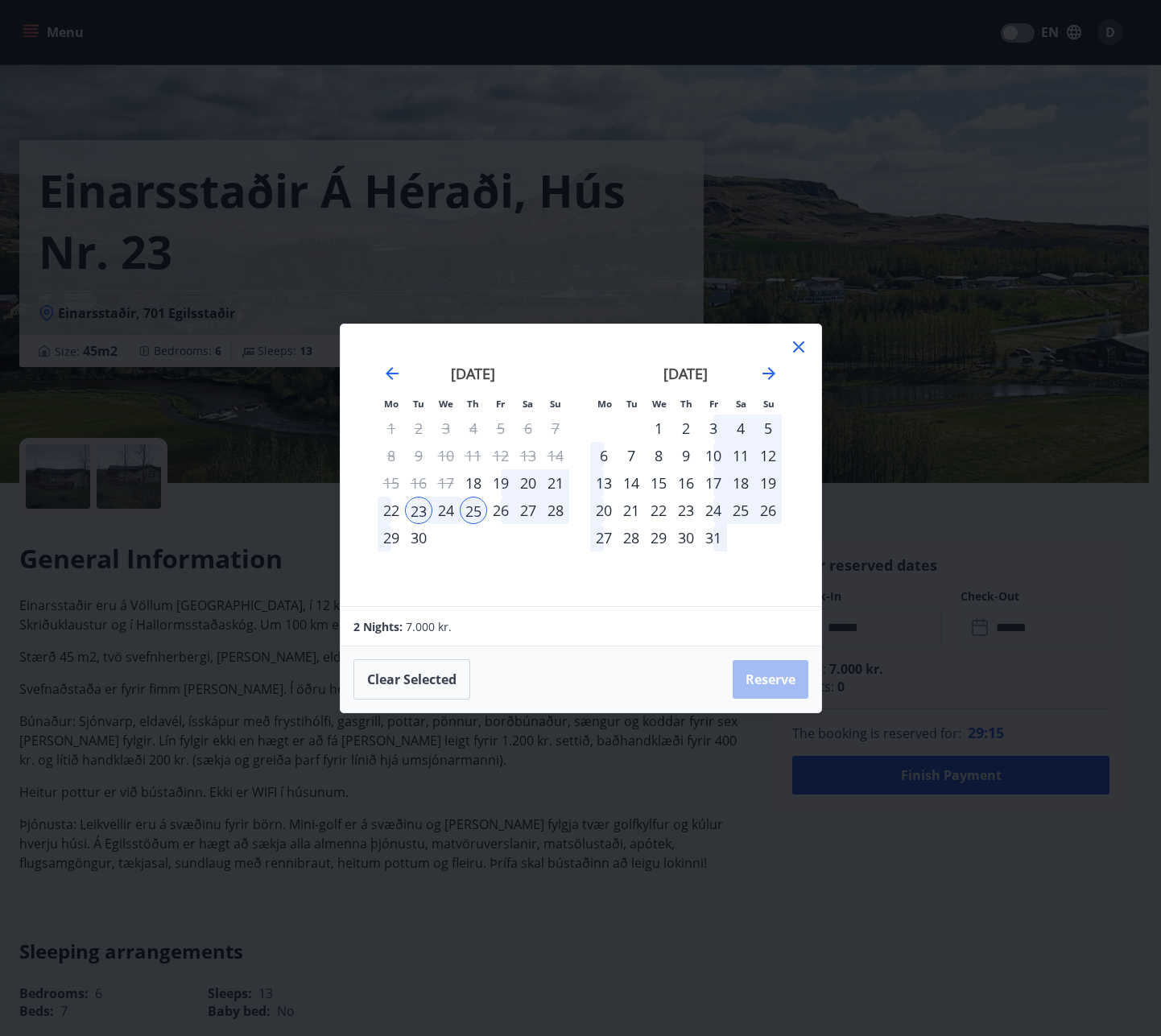
click at [416, 515] on div "23" at bounding box center [418, 510] width 27 height 27
click at [420, 539] on div "30" at bounding box center [418, 537] width 27 height 27
click at [426, 510] on div "23" at bounding box center [418, 510] width 27 height 27
click at [431, 678] on button "Clear selected" at bounding box center [411, 680] width 117 height 40
click at [414, 500] on div "23" at bounding box center [418, 510] width 27 height 27
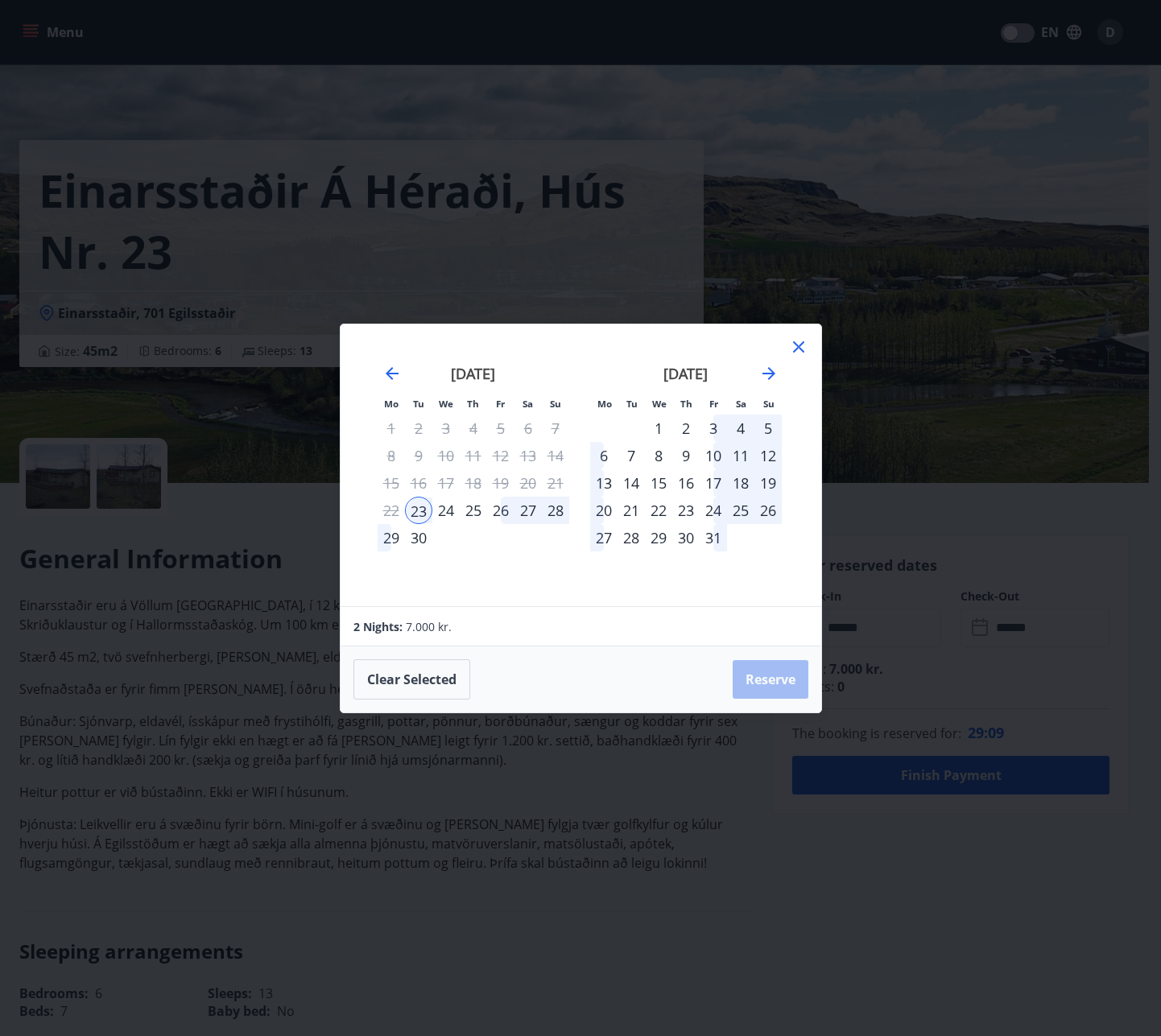
click at [414, 536] on div "30" at bounding box center [418, 537] width 27 height 27
click at [802, 343] on icon at bounding box center [799, 347] width 11 height 11
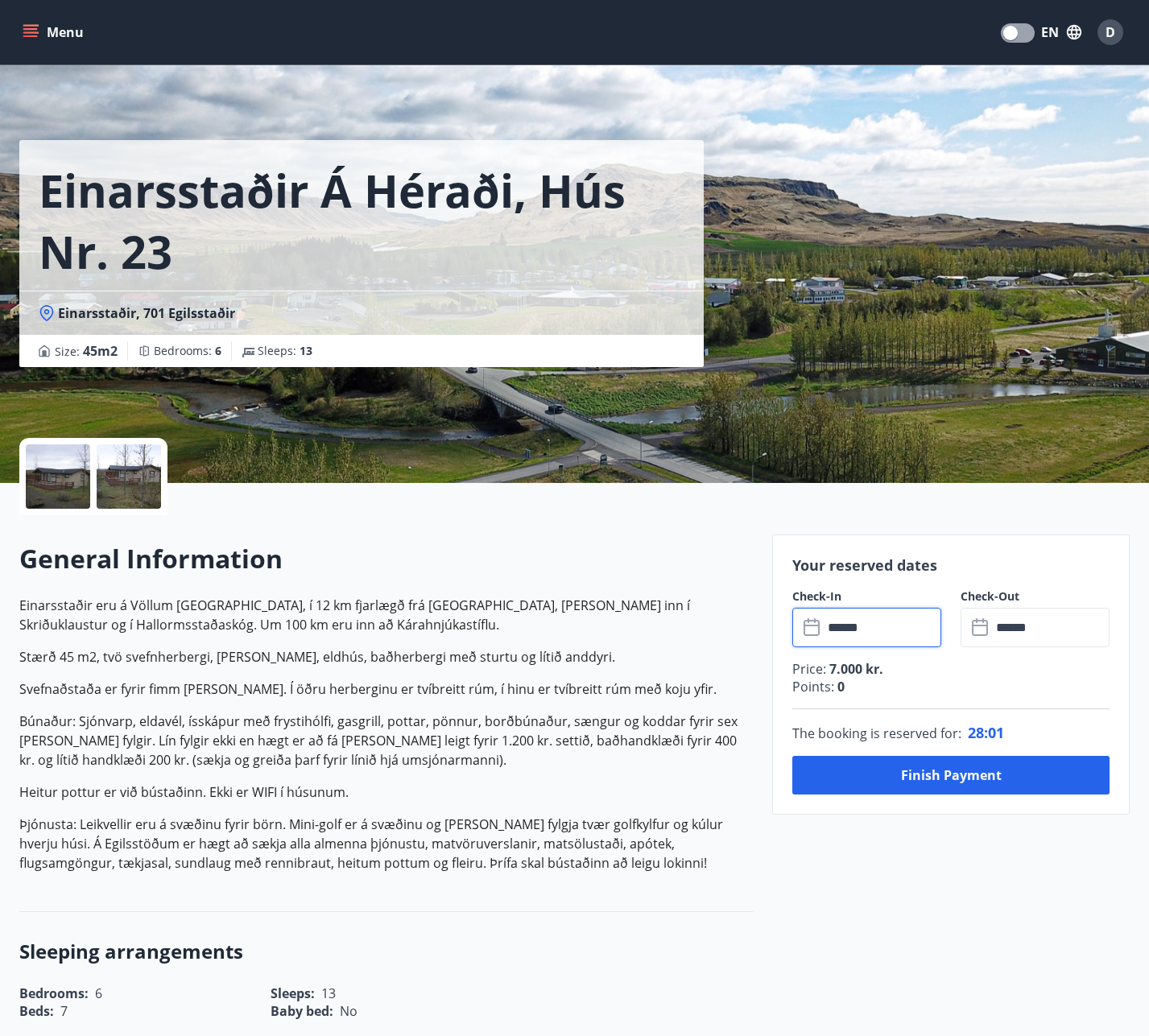
click at [862, 614] on input "******" at bounding box center [882, 627] width 119 height 40
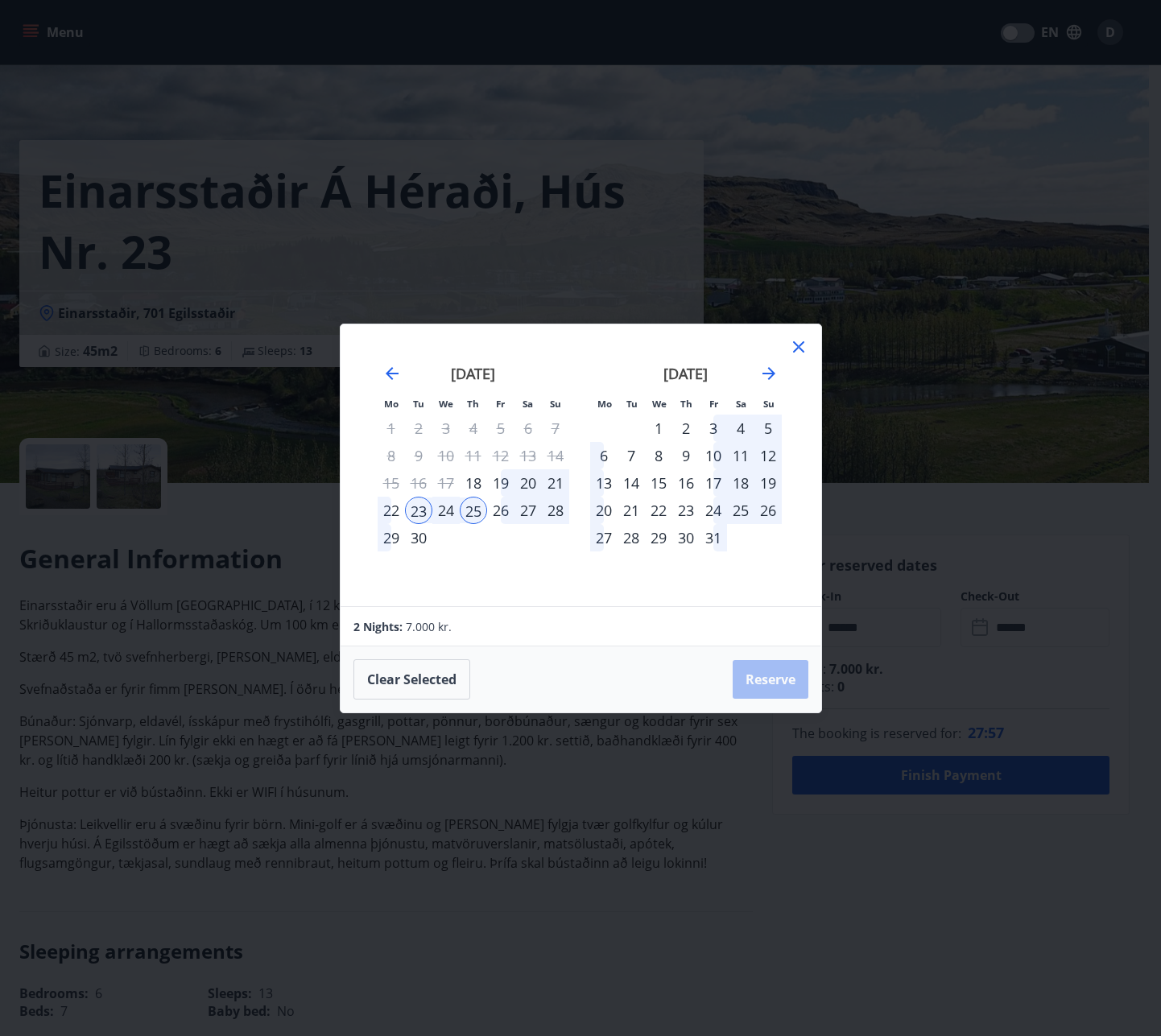
click at [395, 510] on div "22" at bounding box center [390, 510] width 27 height 27
click at [411, 536] on div "30" at bounding box center [418, 537] width 27 height 27
click at [391, 686] on button "Clear selected" at bounding box center [411, 680] width 117 height 40
click at [394, 688] on button "Clear selected" at bounding box center [411, 680] width 117 height 40
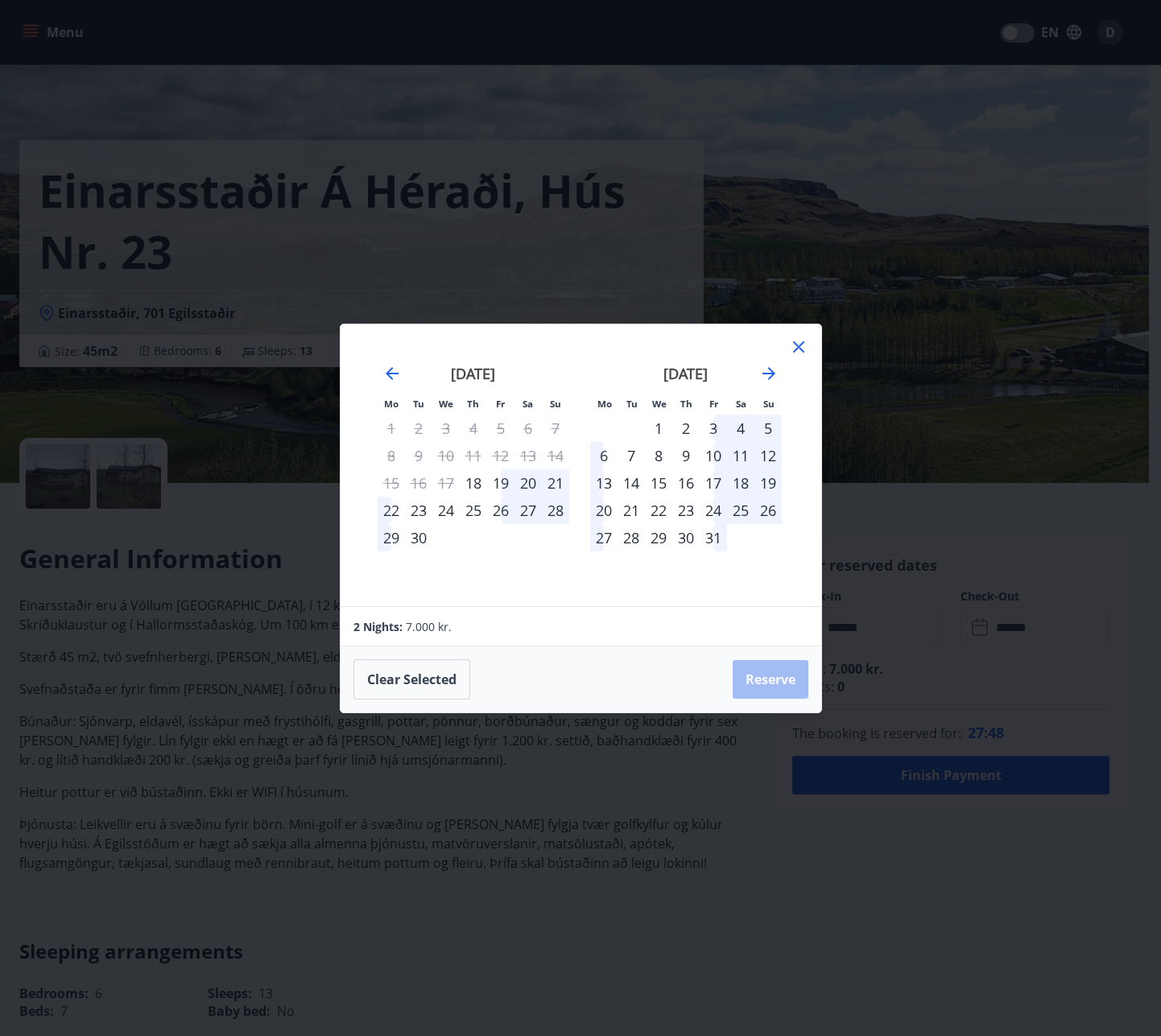
click at [390, 516] on div "22" at bounding box center [390, 510] width 27 height 27
click at [414, 539] on div "30" at bounding box center [418, 537] width 27 height 27
click at [799, 339] on icon at bounding box center [798, 347] width 19 height 19
